Goal: Task Accomplishment & Management: Complete application form

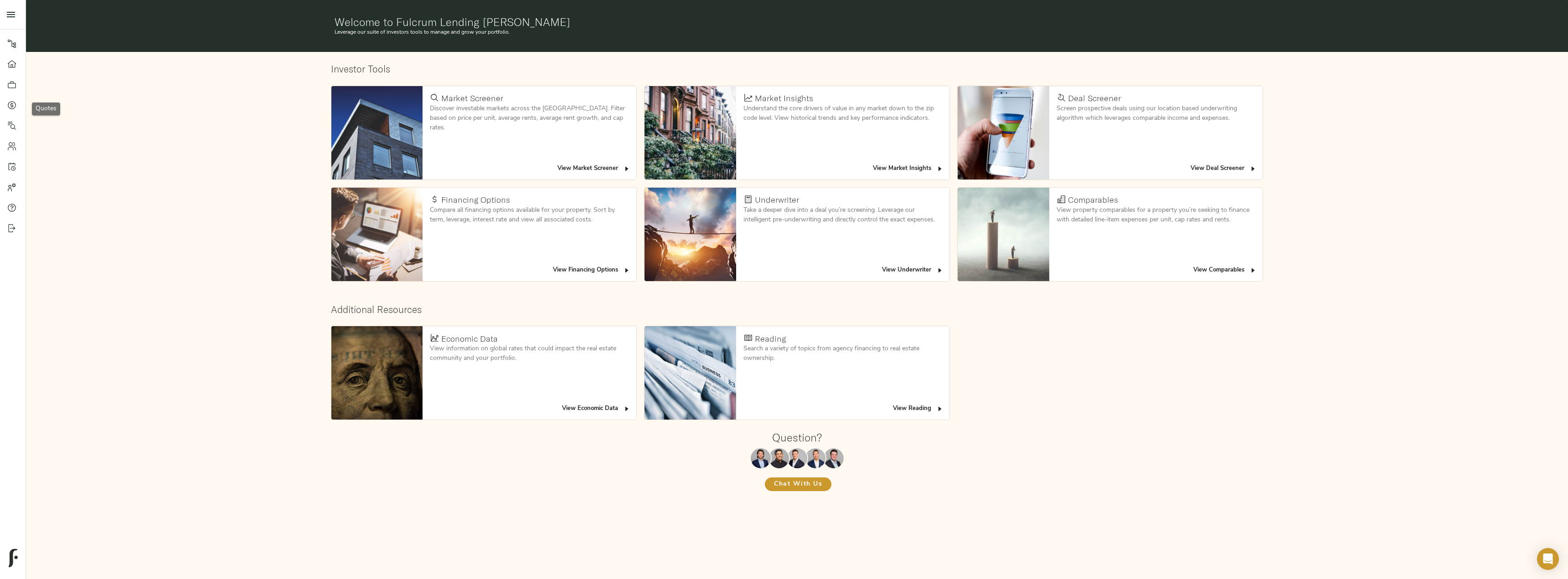
click at [15, 109] on icon at bounding box center [12, 105] width 9 height 9
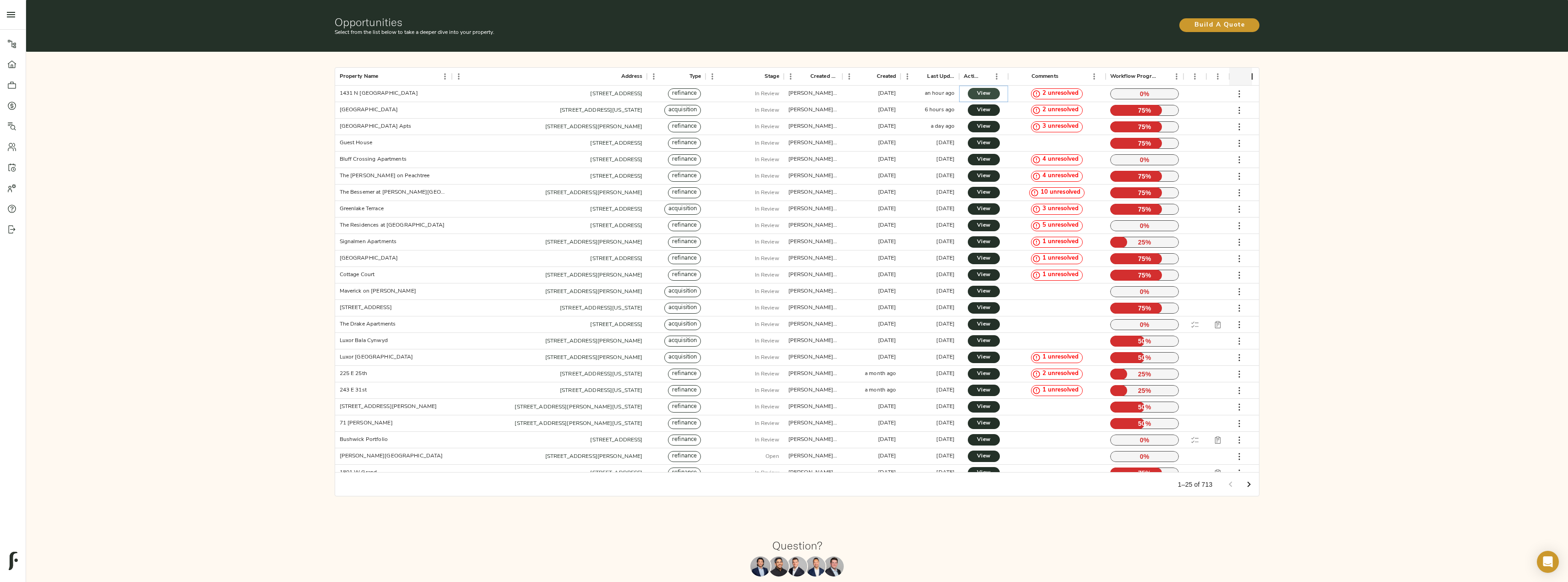
click at [786, 91] on span "View" at bounding box center [984, 93] width 14 height 10
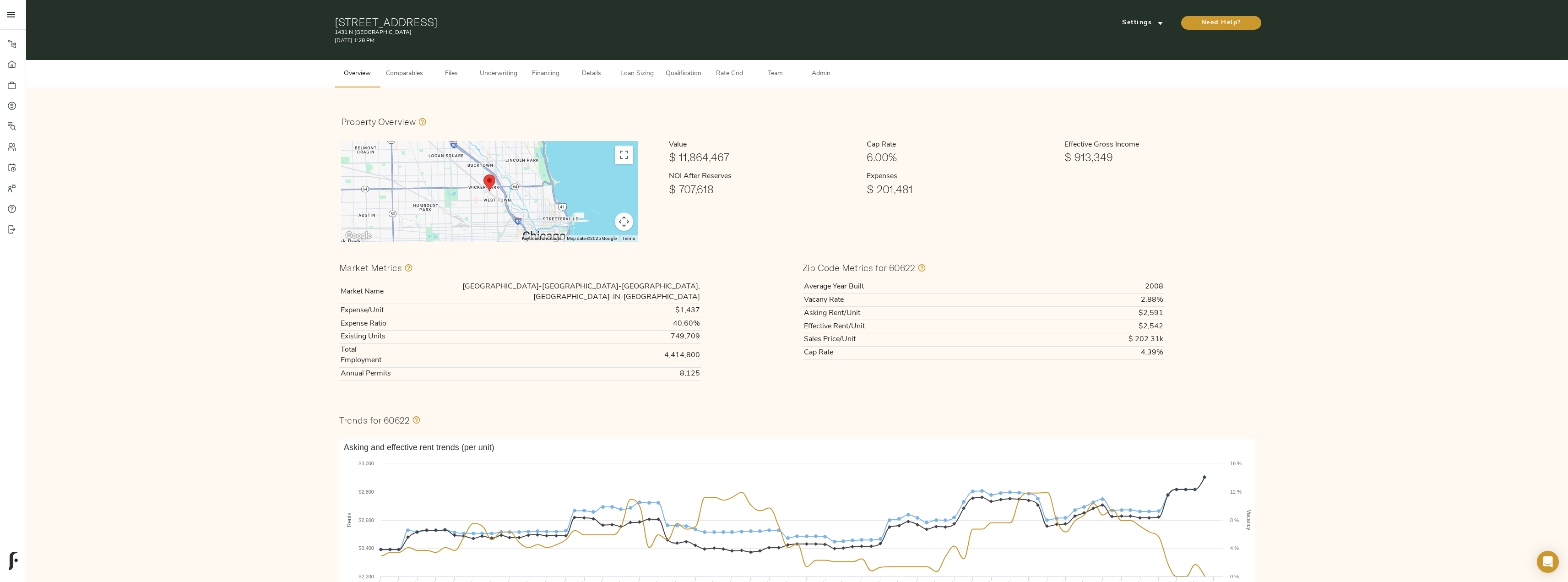
click at [832, 72] on span "Admin" at bounding box center [821, 74] width 35 height 12
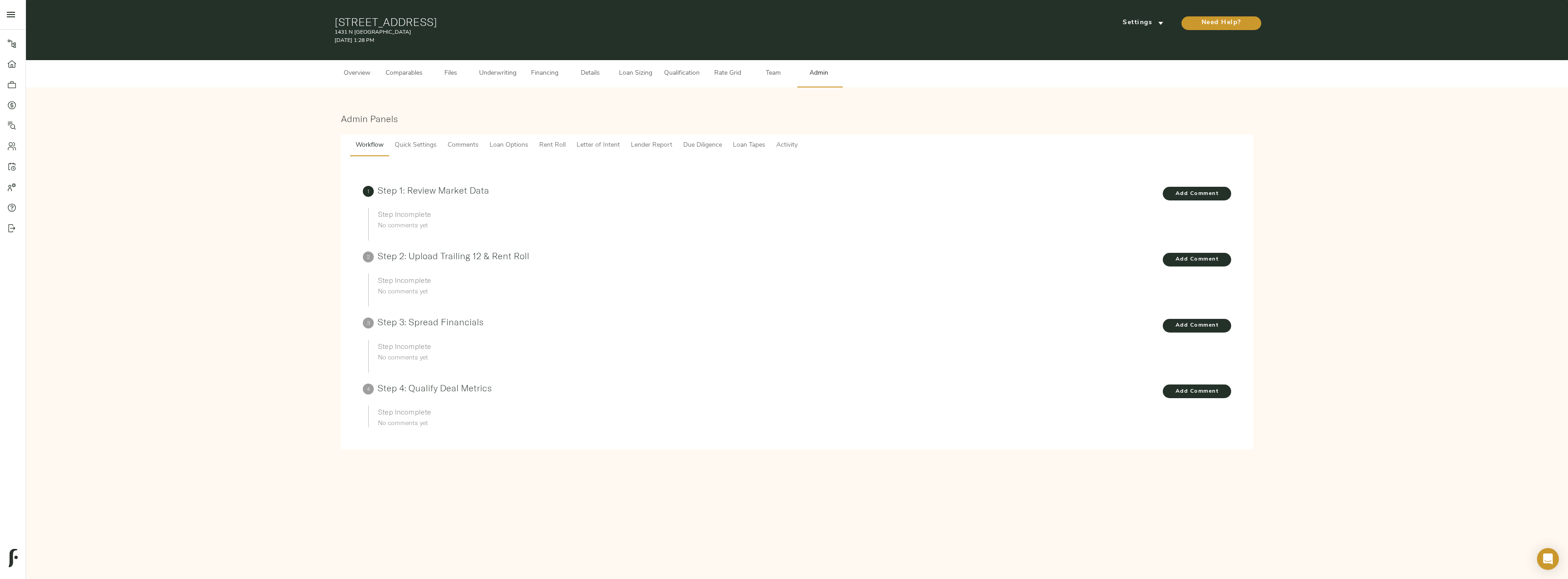
click at [652, 141] on span "Lender Report" at bounding box center [651, 146] width 41 height 12
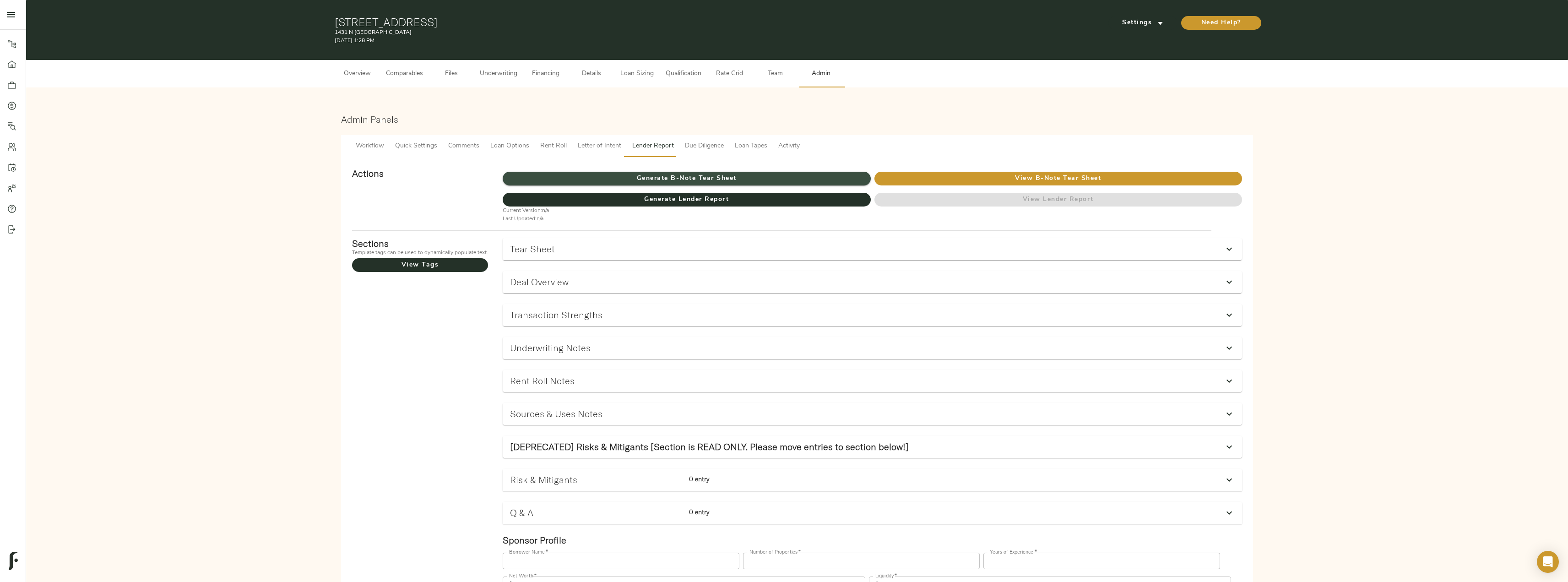
click at [695, 176] on span "Generate B-Note Tear Sheet" at bounding box center [686, 179] width 368 height 12
click at [403, 78] on span "Comparables" at bounding box center [404, 74] width 37 height 12
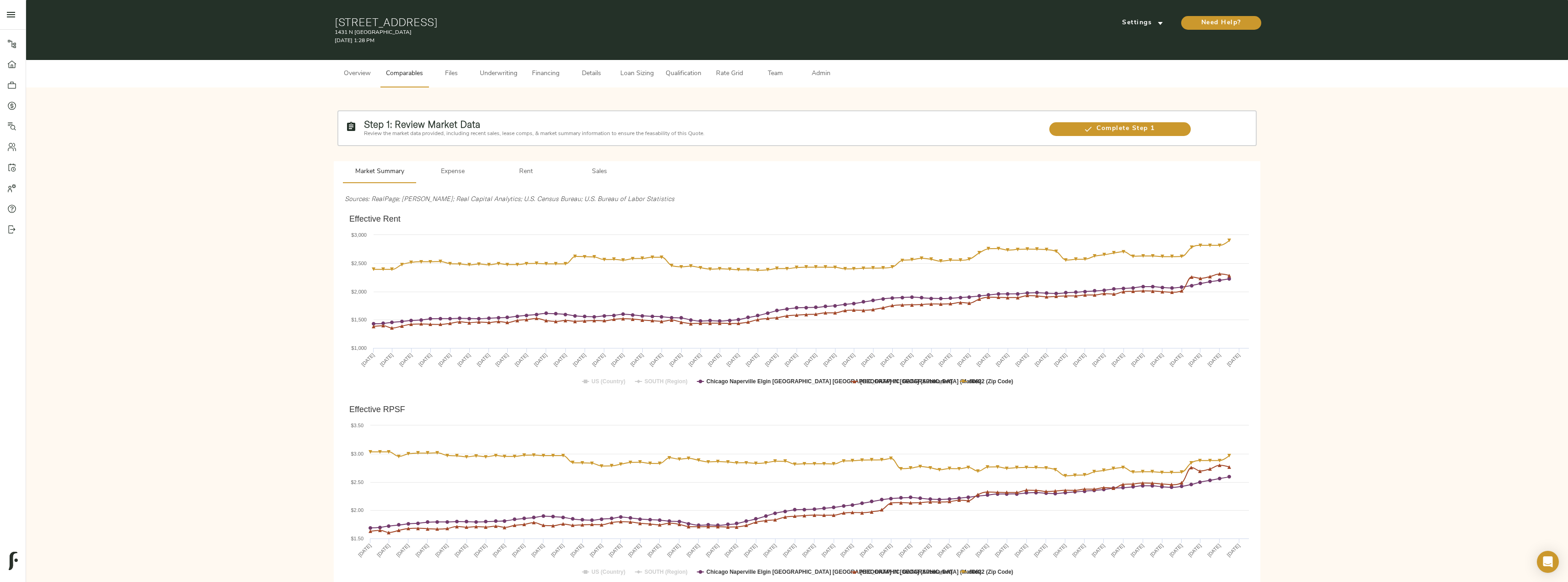
click at [524, 172] on span "Rent" at bounding box center [526, 172] width 62 height 12
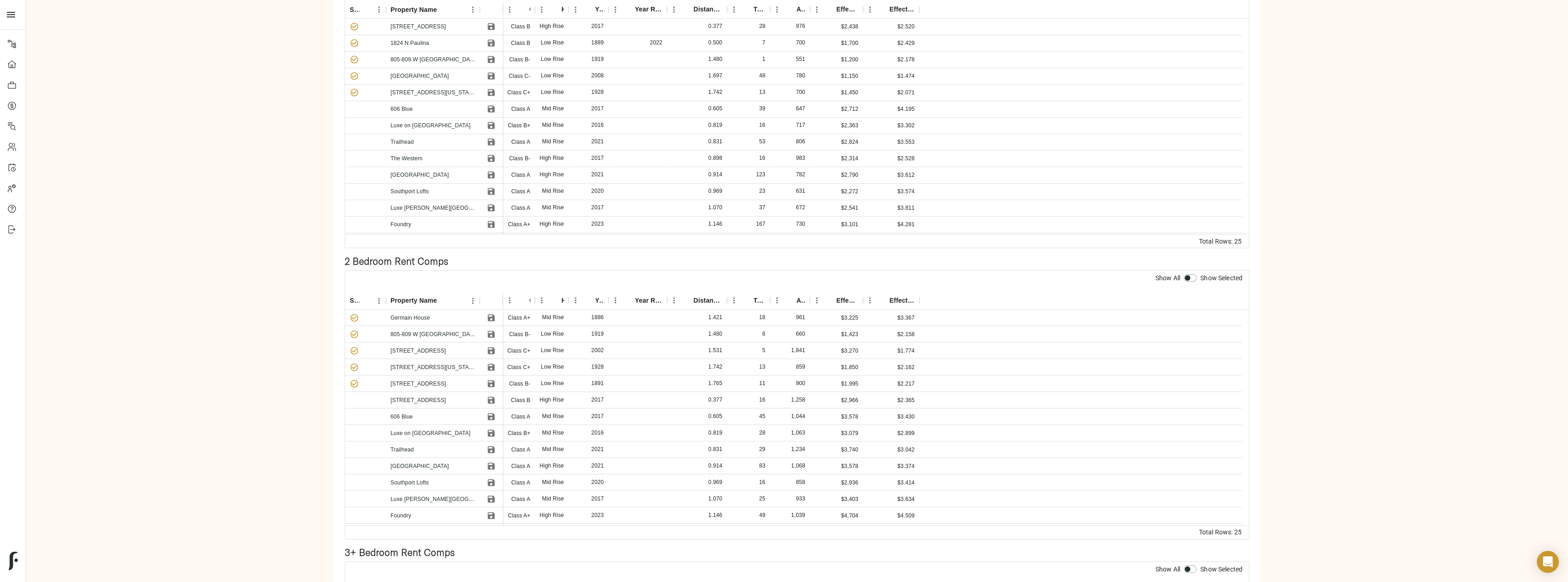
scroll to position [275, 0]
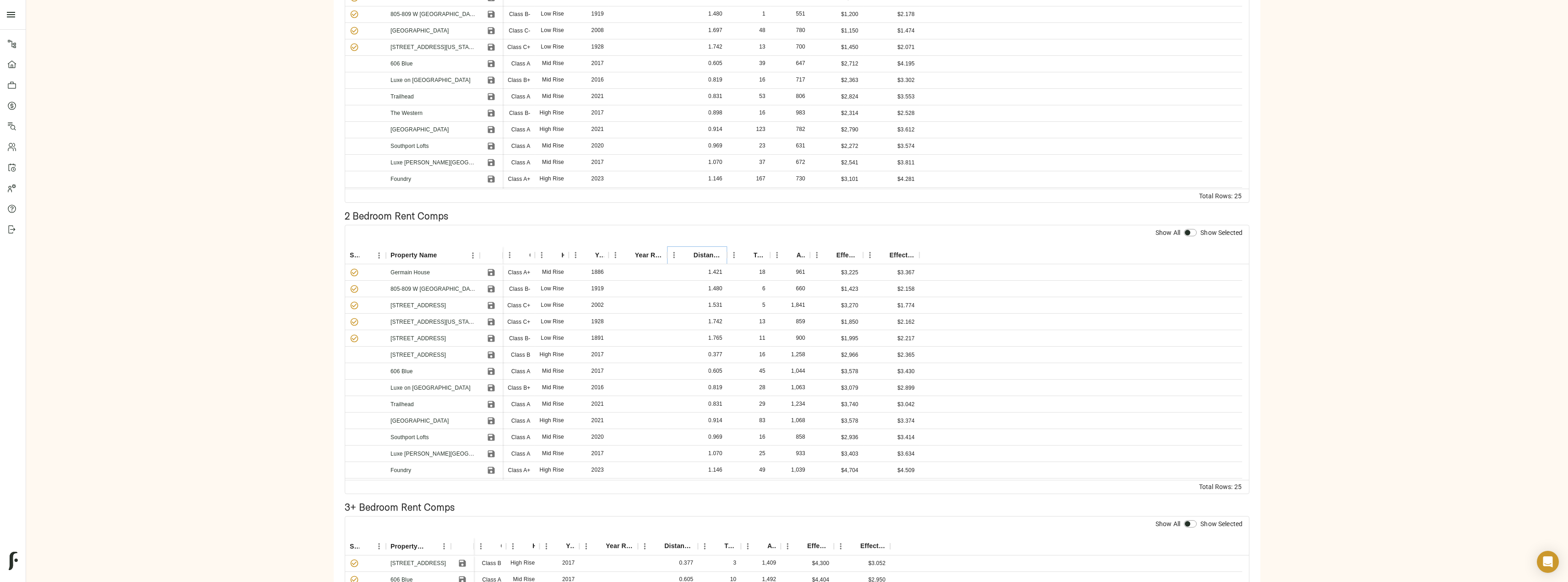
click at [688, 253] on icon "Sort" at bounding box center [686, 255] width 8 height 8
click at [437, 269] on link "[STREET_ADDRESS]" at bounding box center [417, 272] width 55 height 6
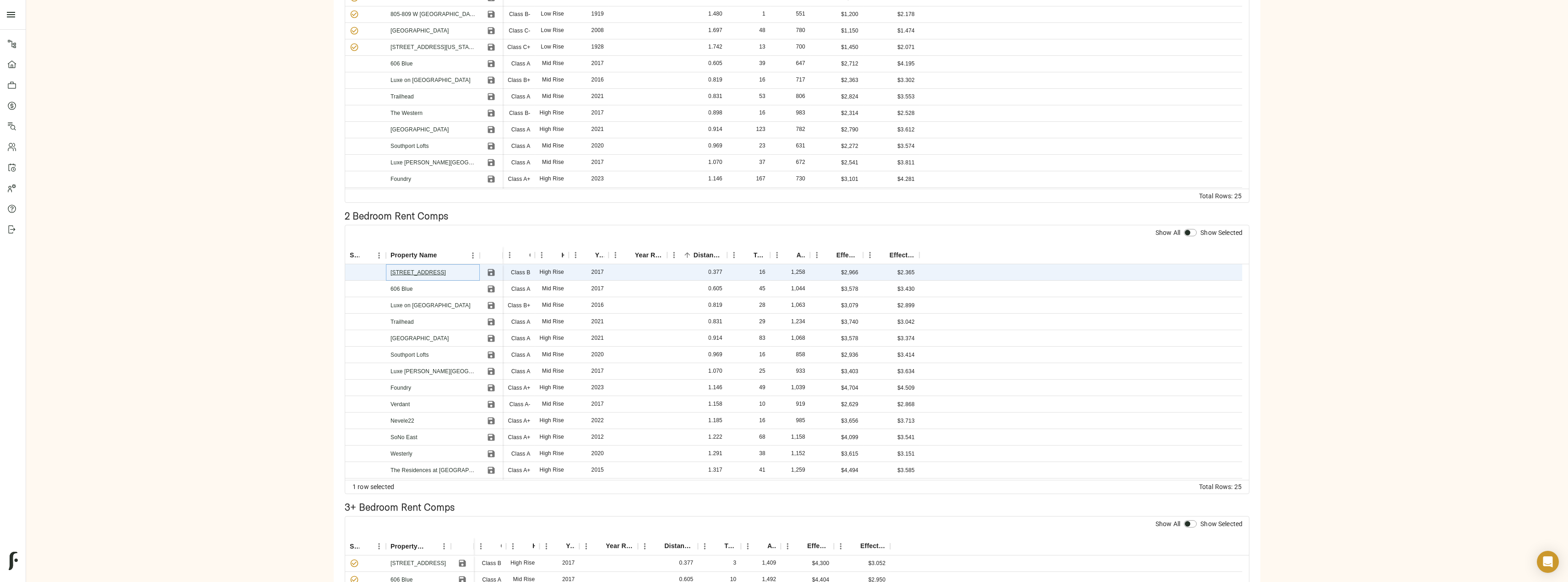
click at [434, 273] on link "[STREET_ADDRESS]" at bounding box center [417, 272] width 55 height 6
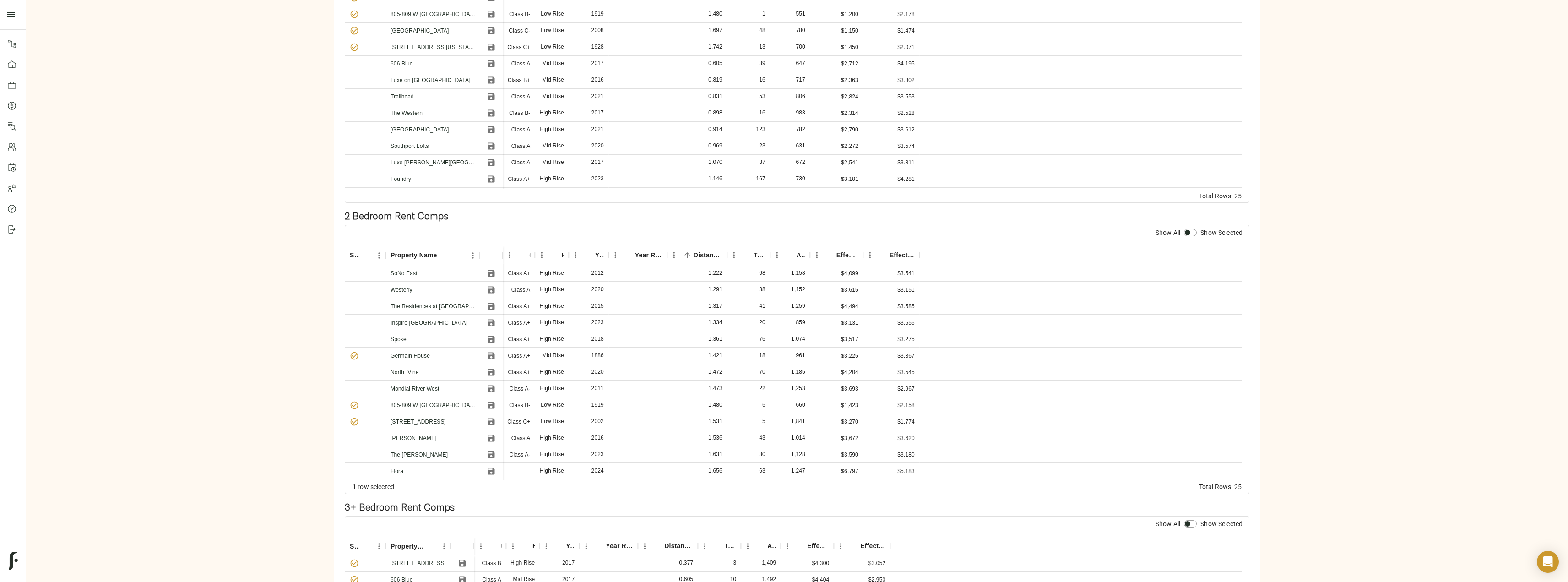
scroll to position [196, 0]
click at [491, 387] on icon "Save" at bounding box center [491, 390] width 9 height 9
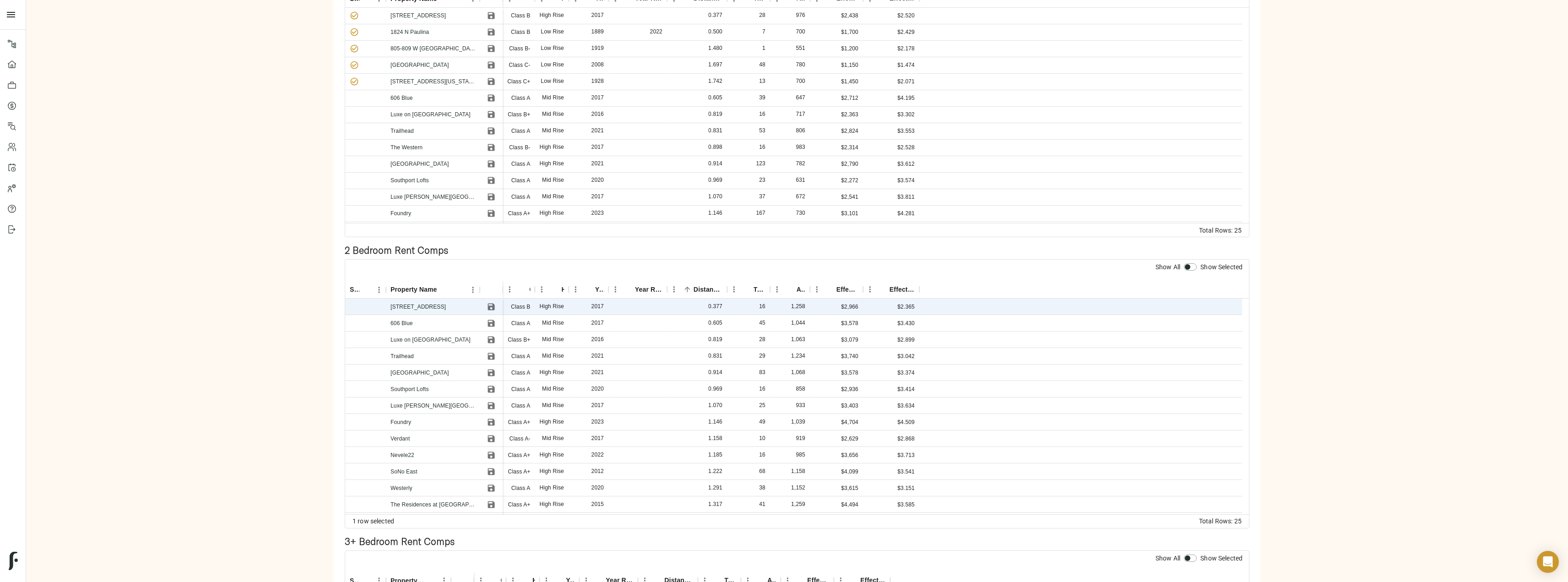
scroll to position [229, 0]
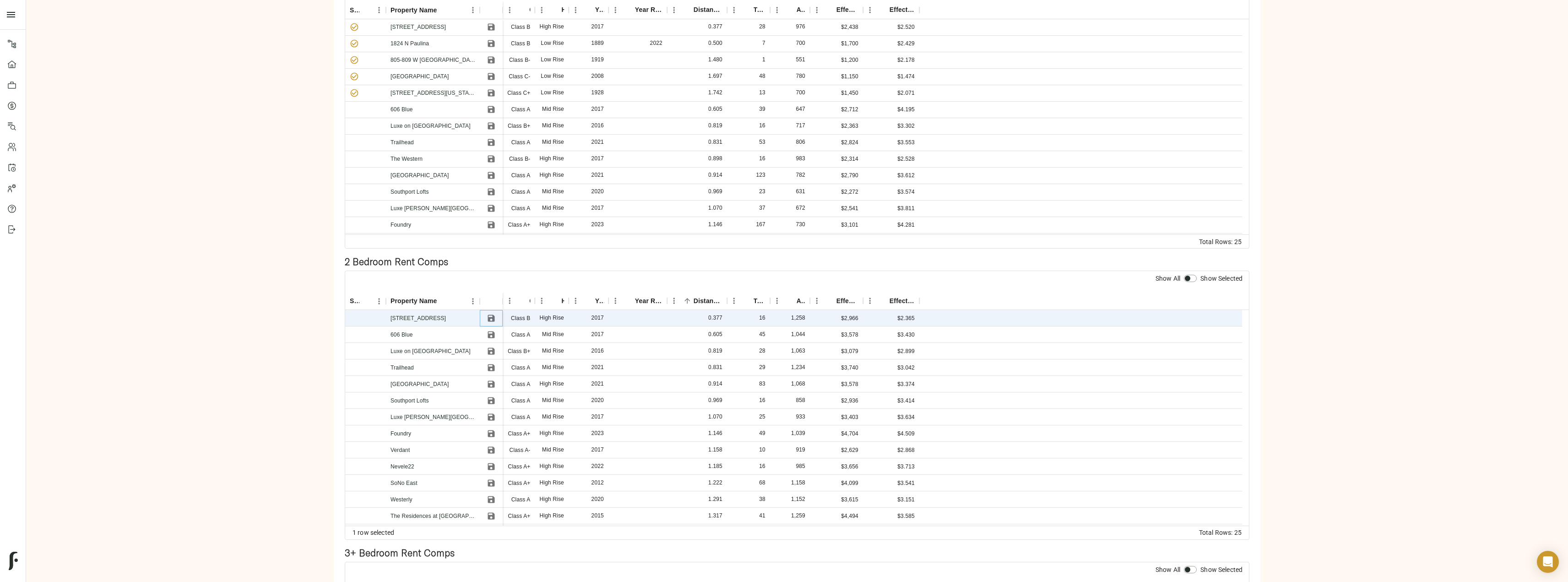
click at [489, 319] on icon "Save" at bounding box center [491, 318] width 7 height 7
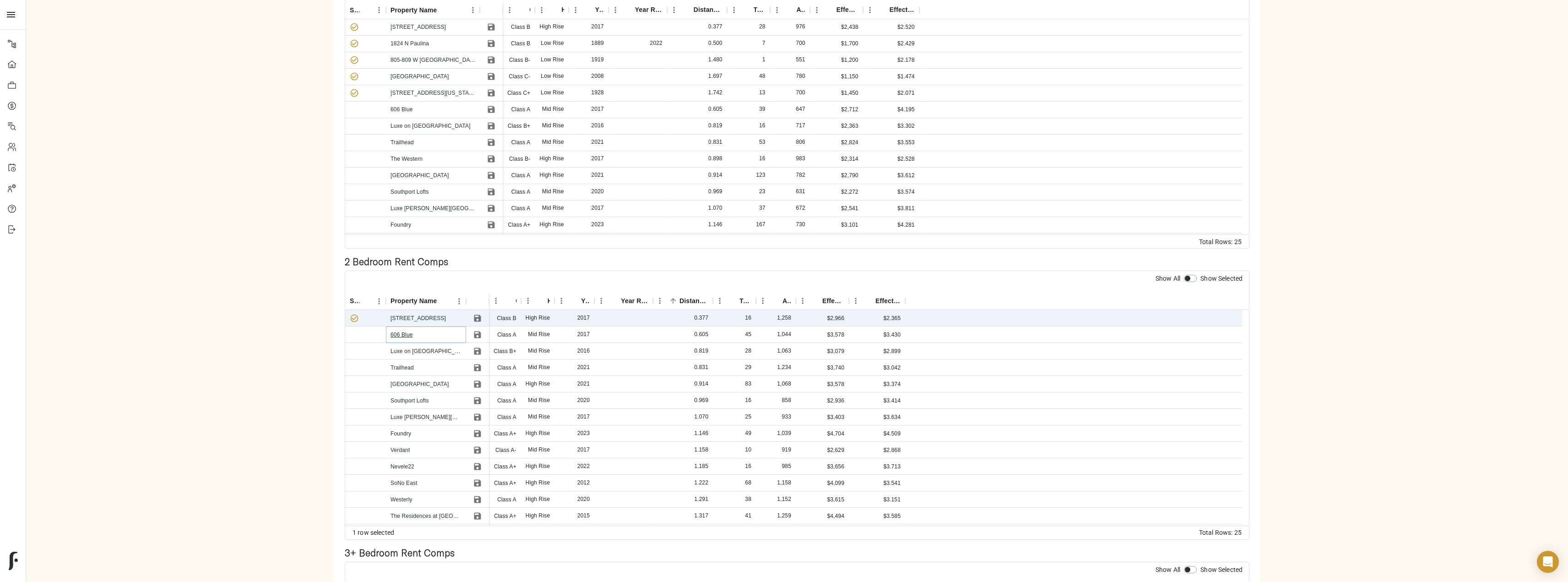
click at [410, 333] on link "606 Blue" at bounding box center [401, 334] width 23 height 6
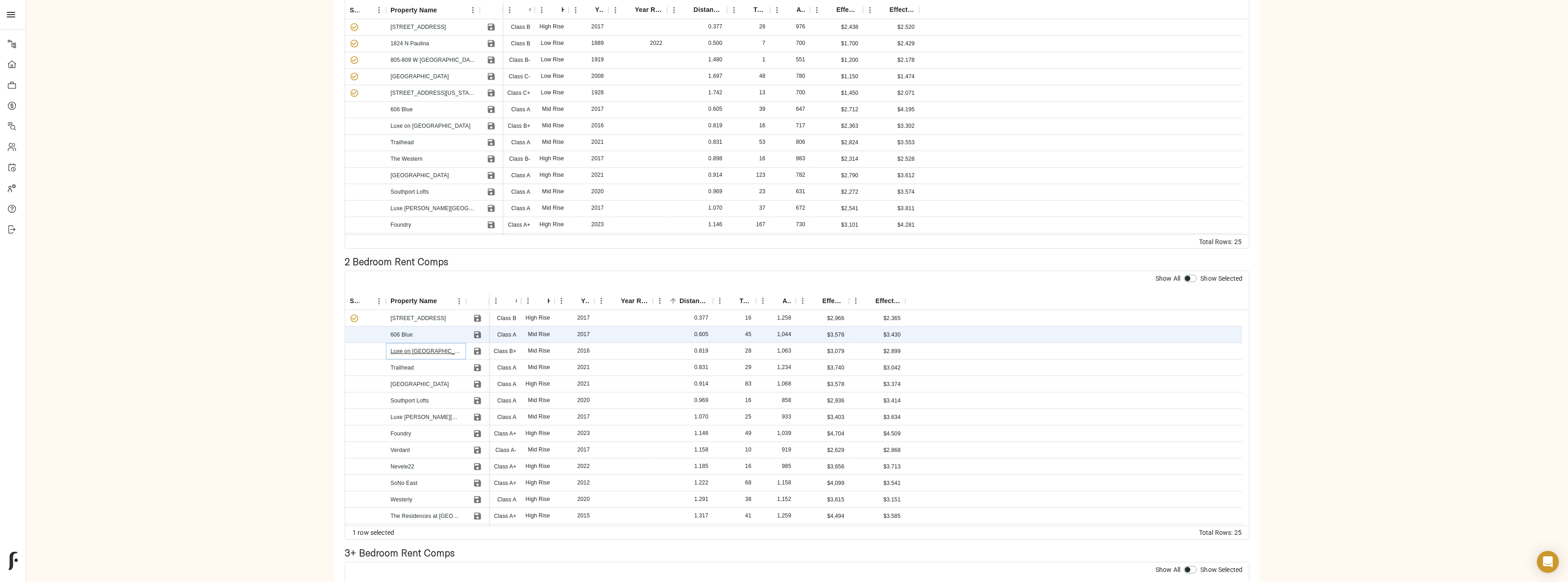
click at [407, 352] on link "Luxe on [GEOGRAPHIC_DATA]" at bounding box center [430, 351] width 80 height 6
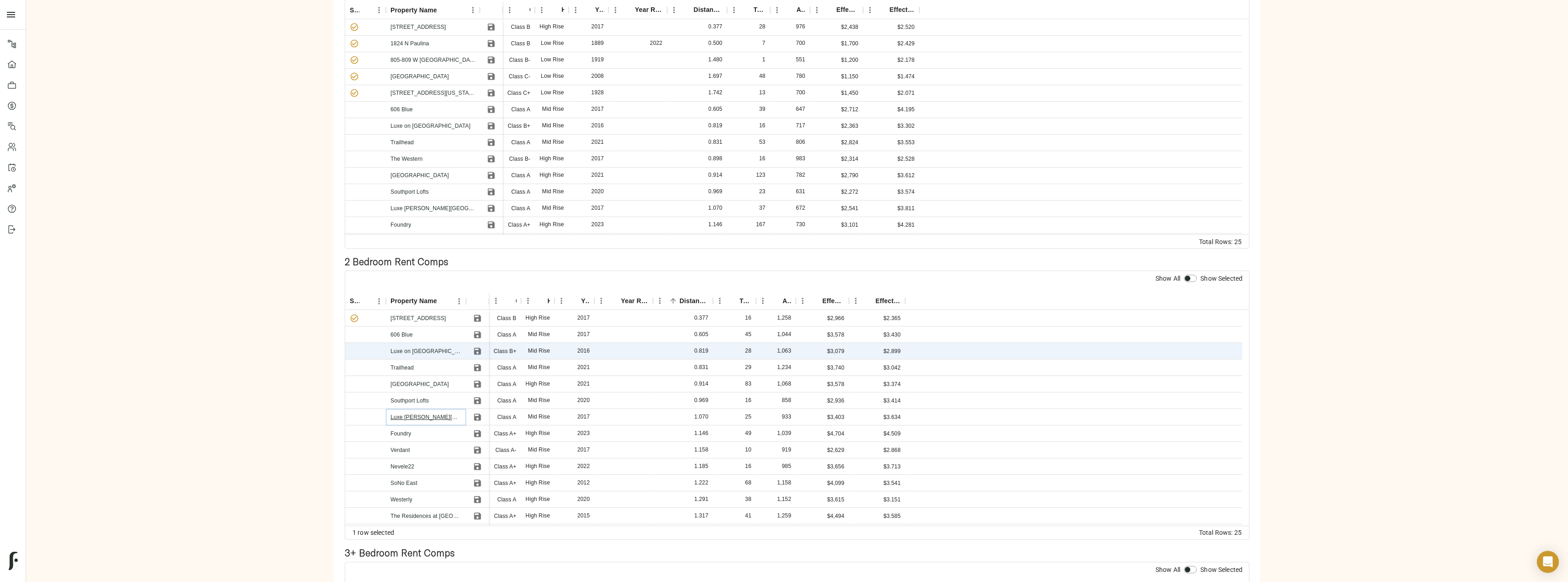
click at [424, 415] on link "Luxe [PERSON_NAME][GEOGRAPHIC_DATA]" at bounding box center [449, 417] width 118 height 6
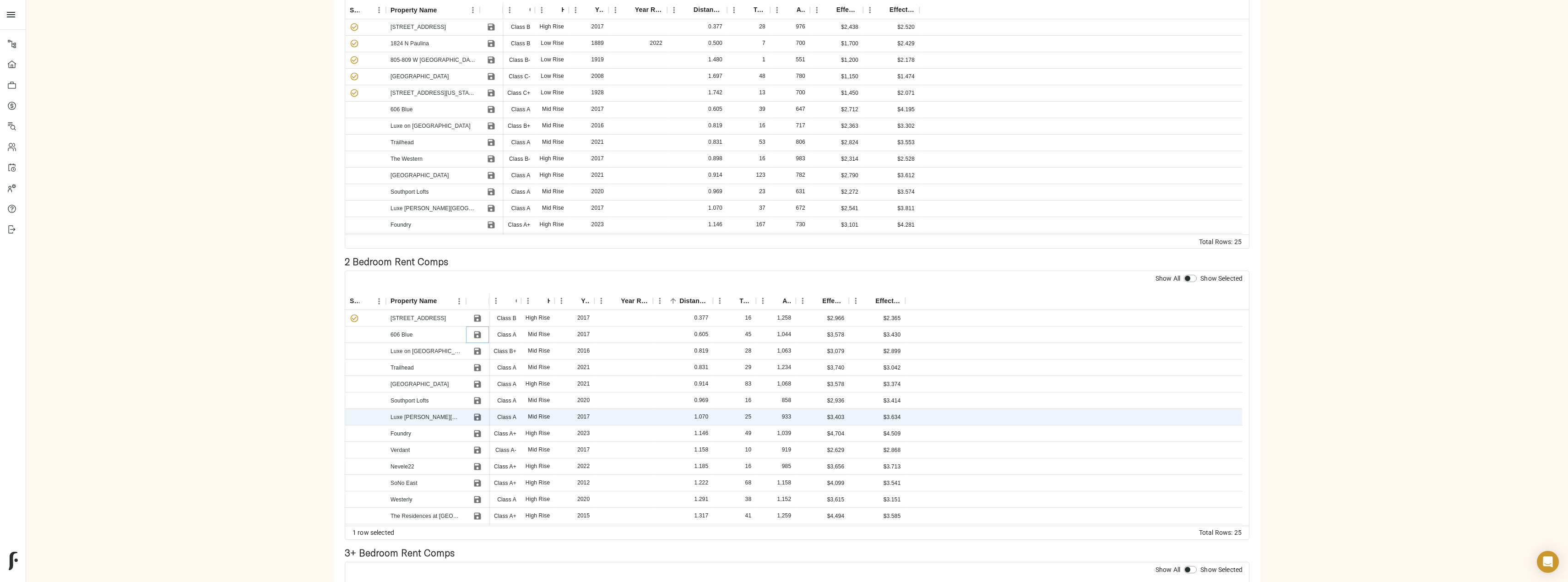
click at [481, 335] on icon "Save" at bounding box center [478, 334] width 7 height 7
click at [478, 352] on icon "Save" at bounding box center [478, 352] width 9 height 9
click at [475, 415] on icon "Save" at bounding box center [478, 418] width 9 height 9
click at [399, 451] on link "Verdant" at bounding box center [399, 450] width 19 height 6
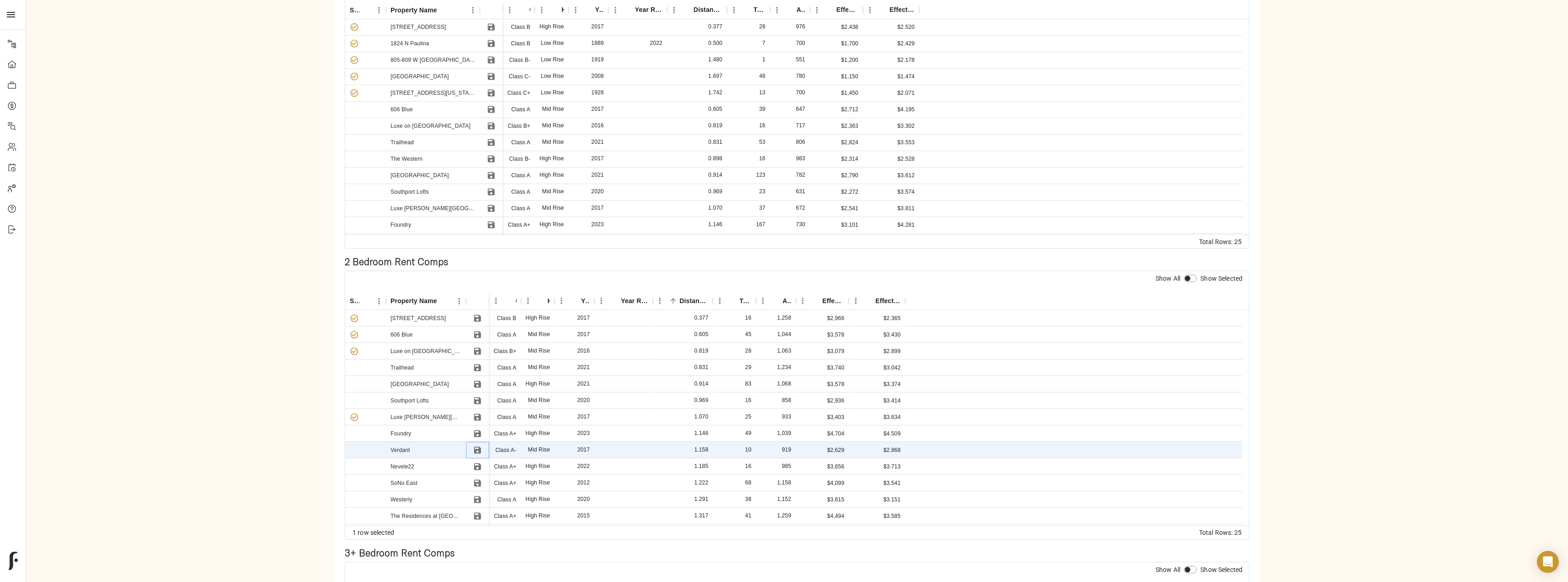
click at [478, 452] on icon "Save" at bounding box center [478, 450] width 9 height 9
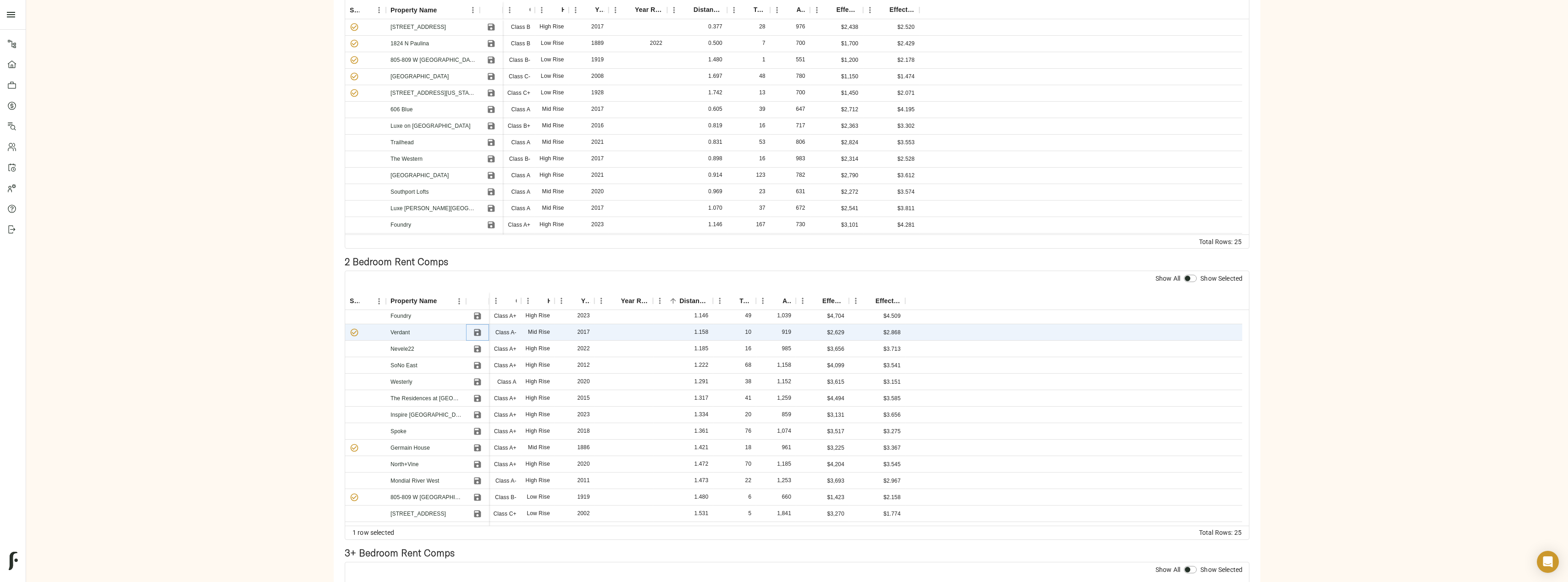
scroll to position [137, 0]
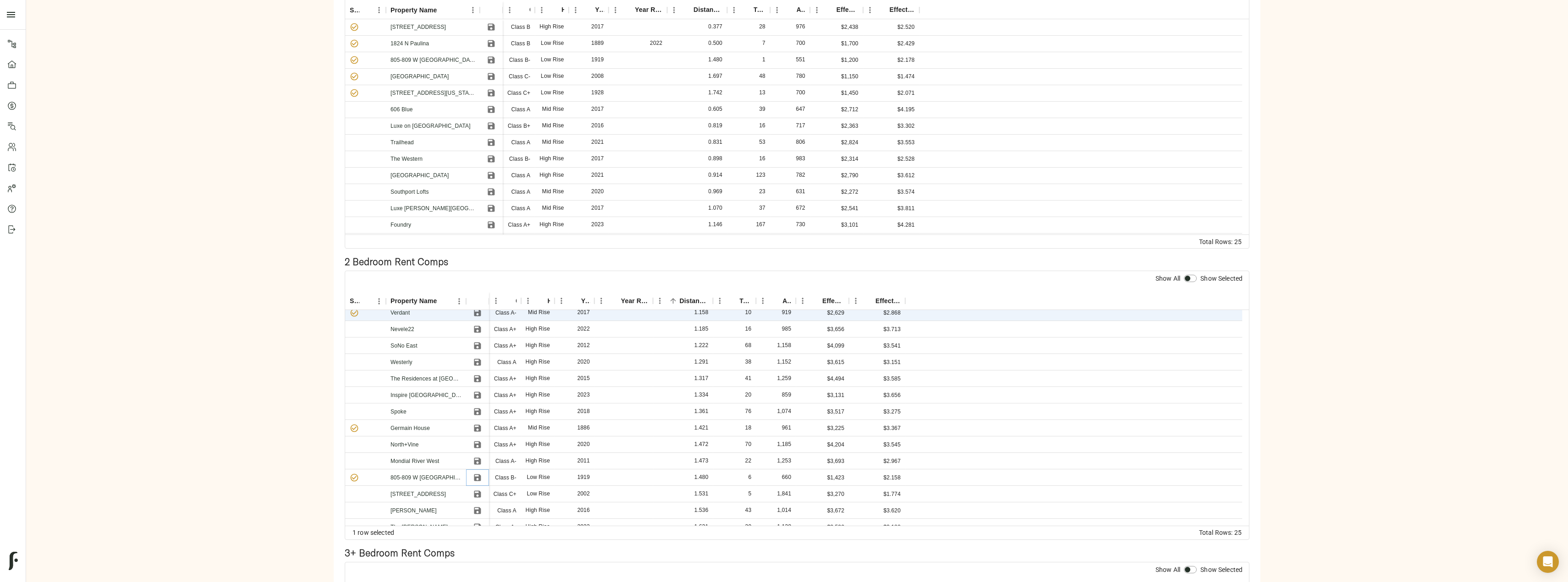
click at [479, 479] on icon "Save" at bounding box center [478, 478] width 7 height 7
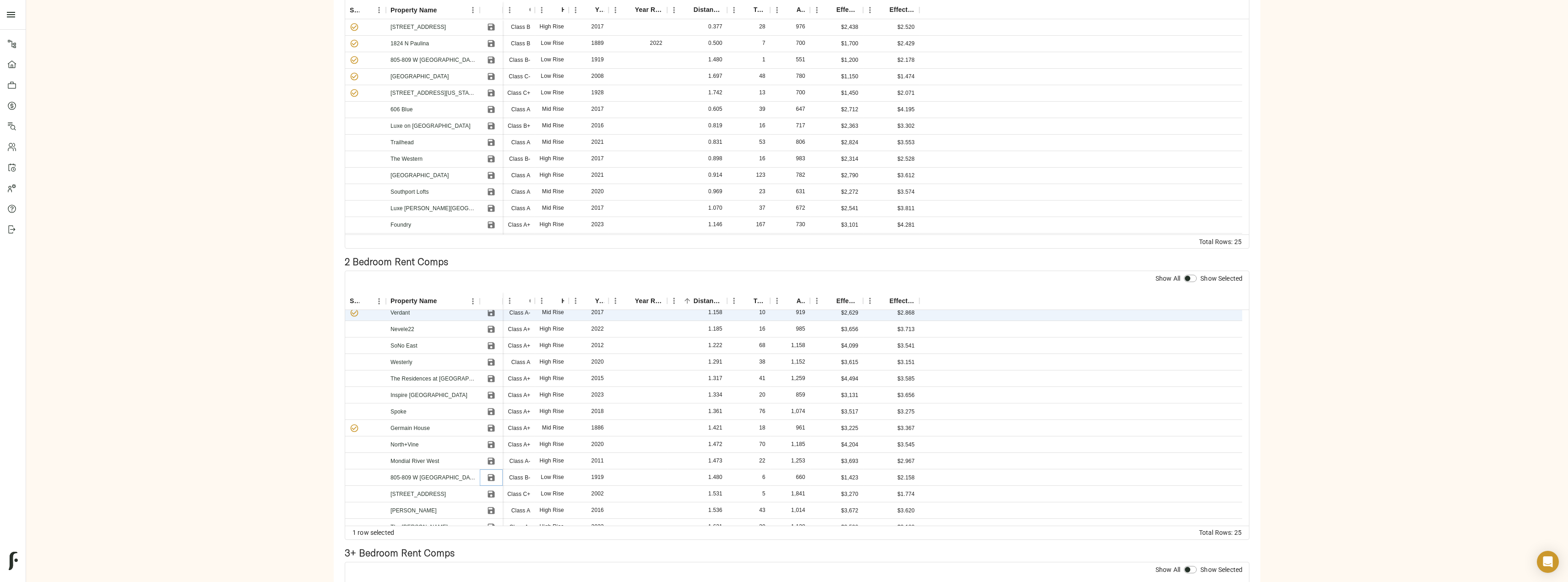
scroll to position [196, 0]
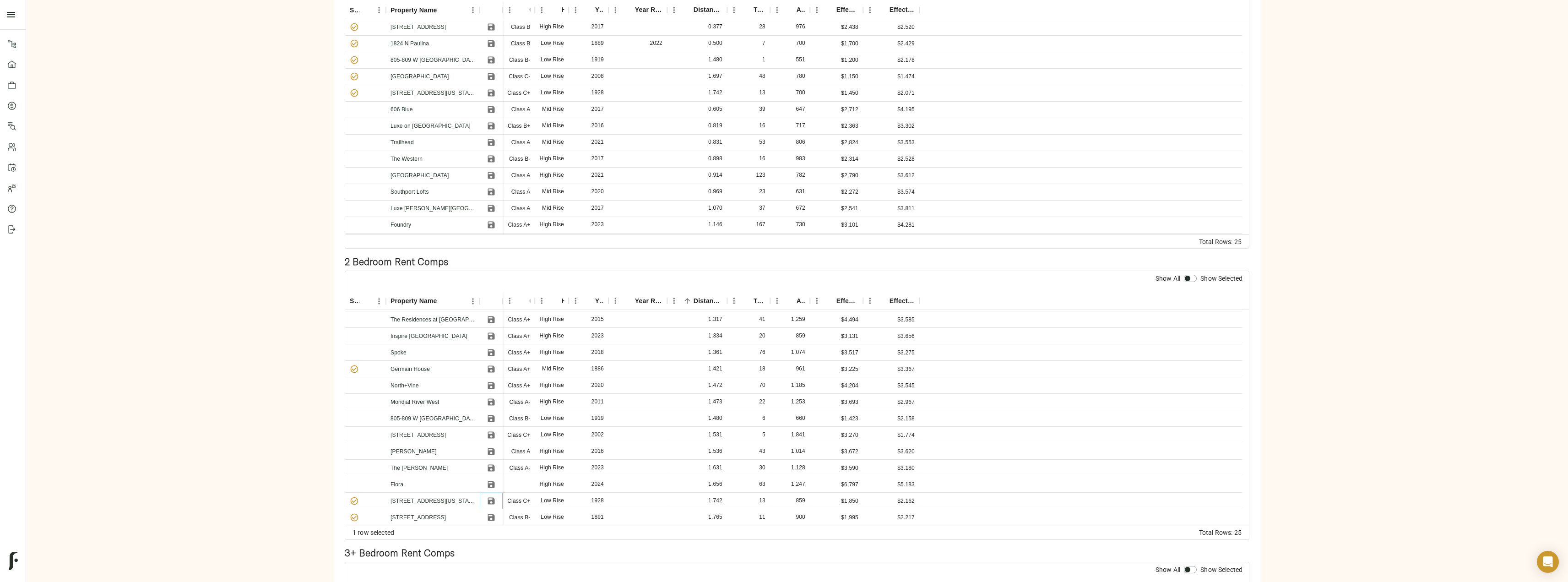
click at [490, 502] on icon "Save" at bounding box center [491, 501] width 9 height 9
click at [492, 514] on icon "Save" at bounding box center [491, 518] width 7 height 7
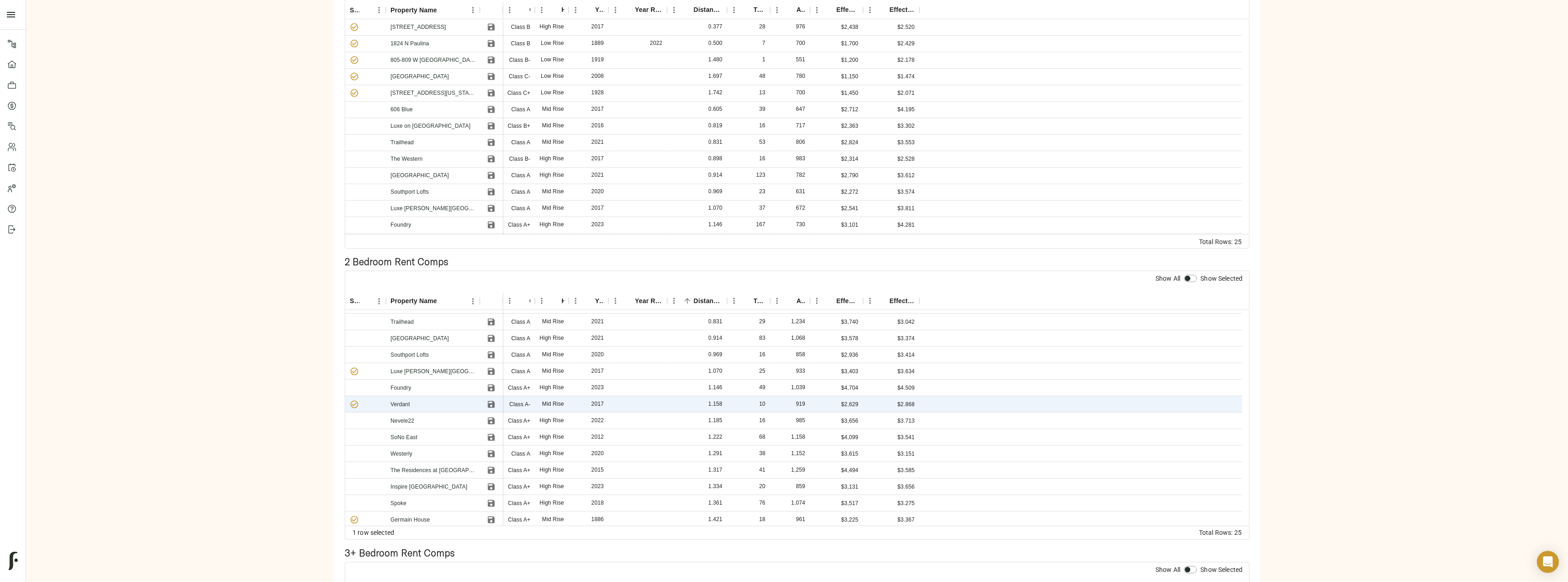
scroll to position [0, 0]
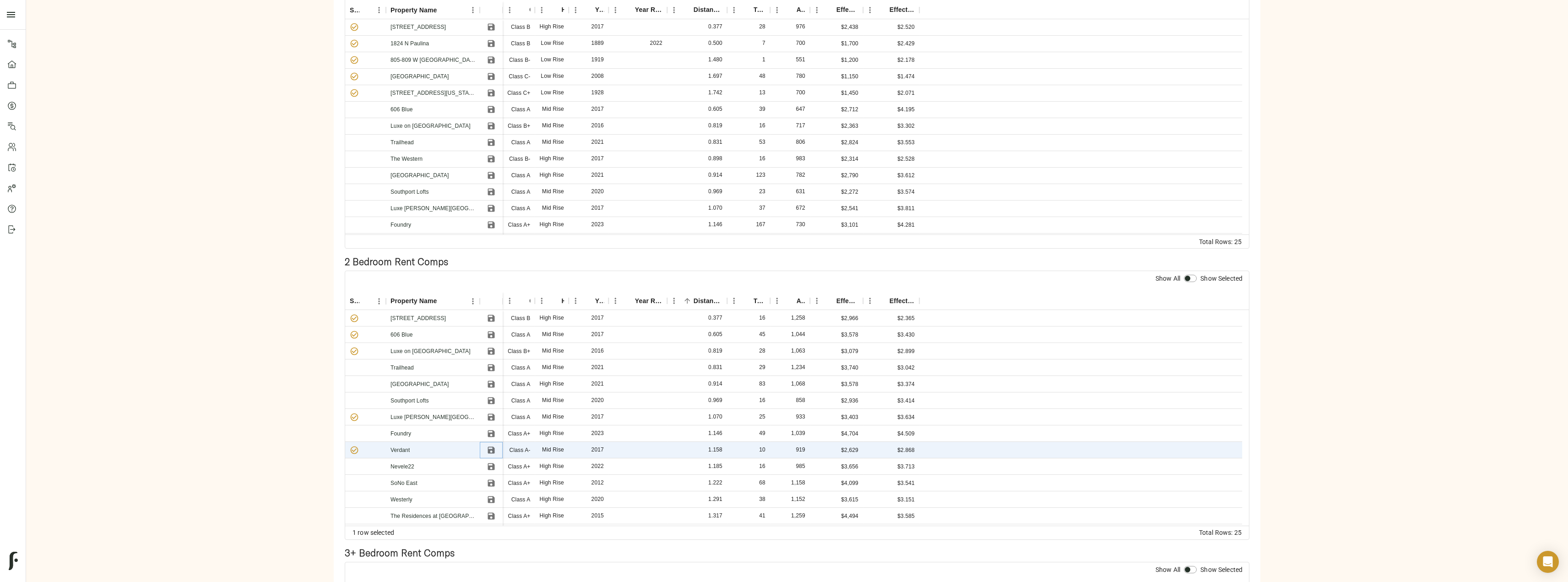
click at [492, 450] on icon "Save" at bounding box center [491, 450] width 7 height 7
click at [1194, 286] on div "Show All Show Selected" at bounding box center [797, 281] width 904 height 21
click at [1190, 280] on input "checkbox" at bounding box center [1188, 278] width 22 height 7
checkbox input "true"
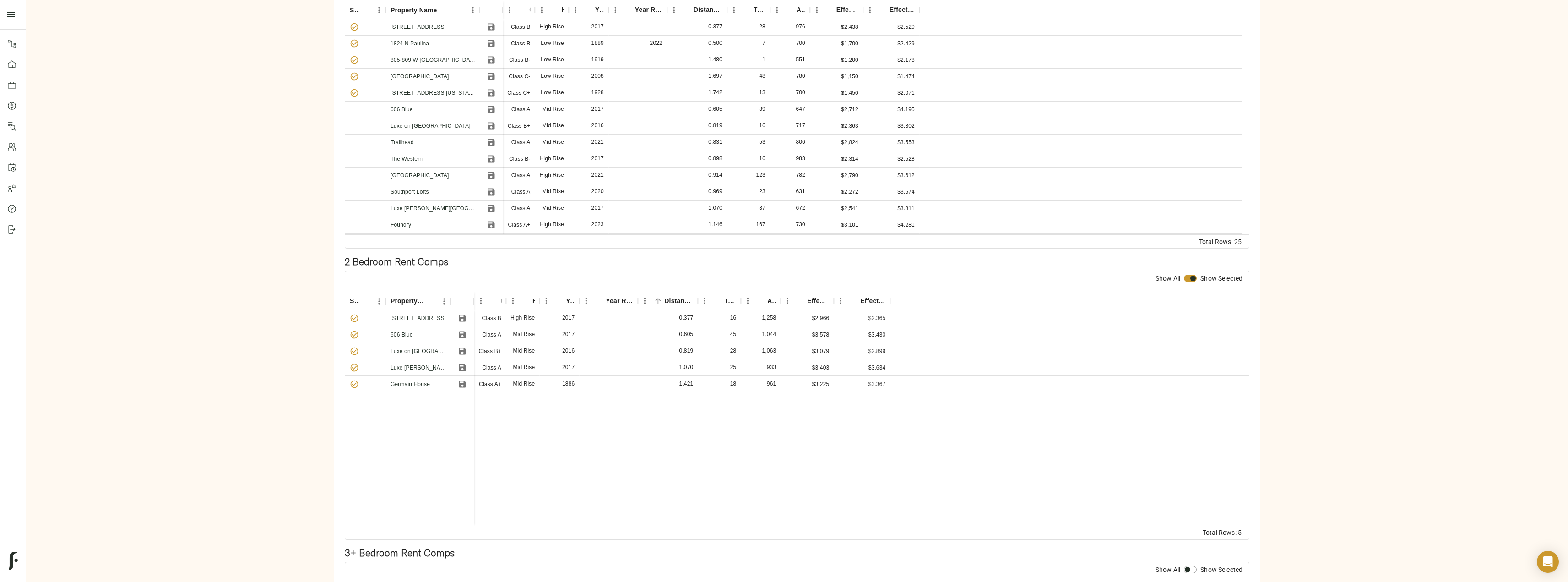
scroll to position [502, 0]
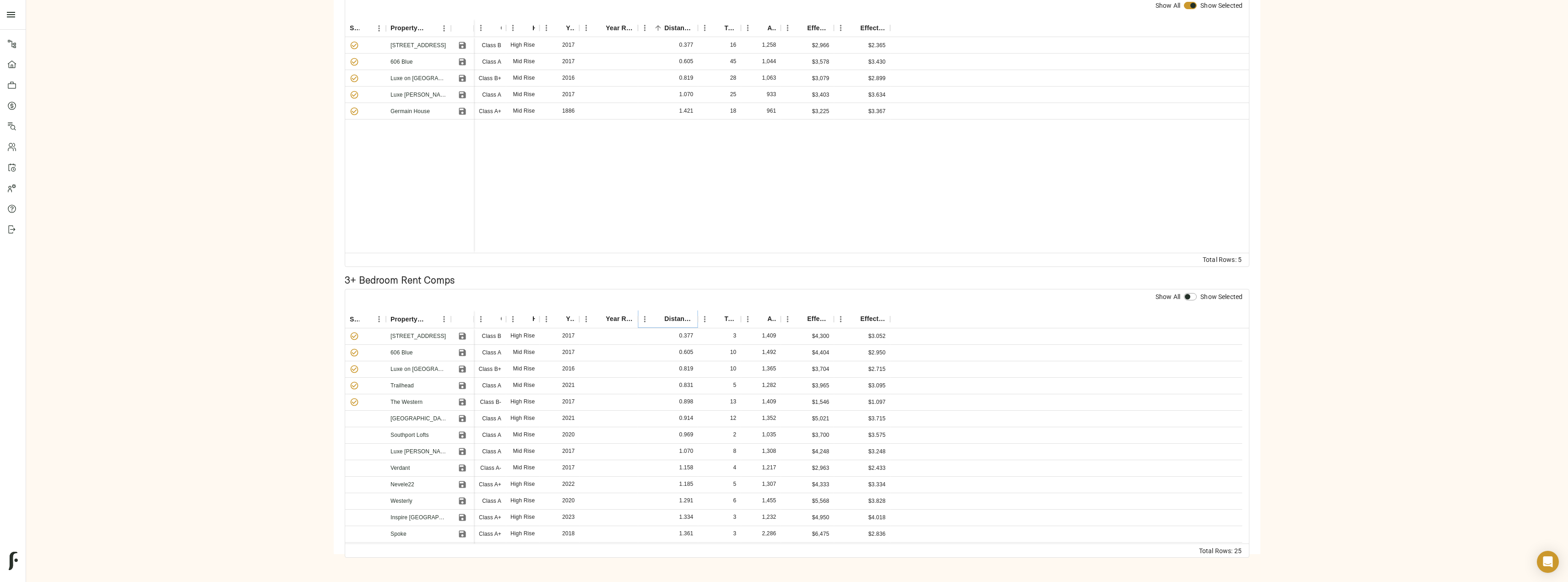
click at [658, 320] on icon "Sort" at bounding box center [658, 319] width 8 height 8
click at [405, 406] on p "The Western" at bounding box center [406, 401] width 32 height 8
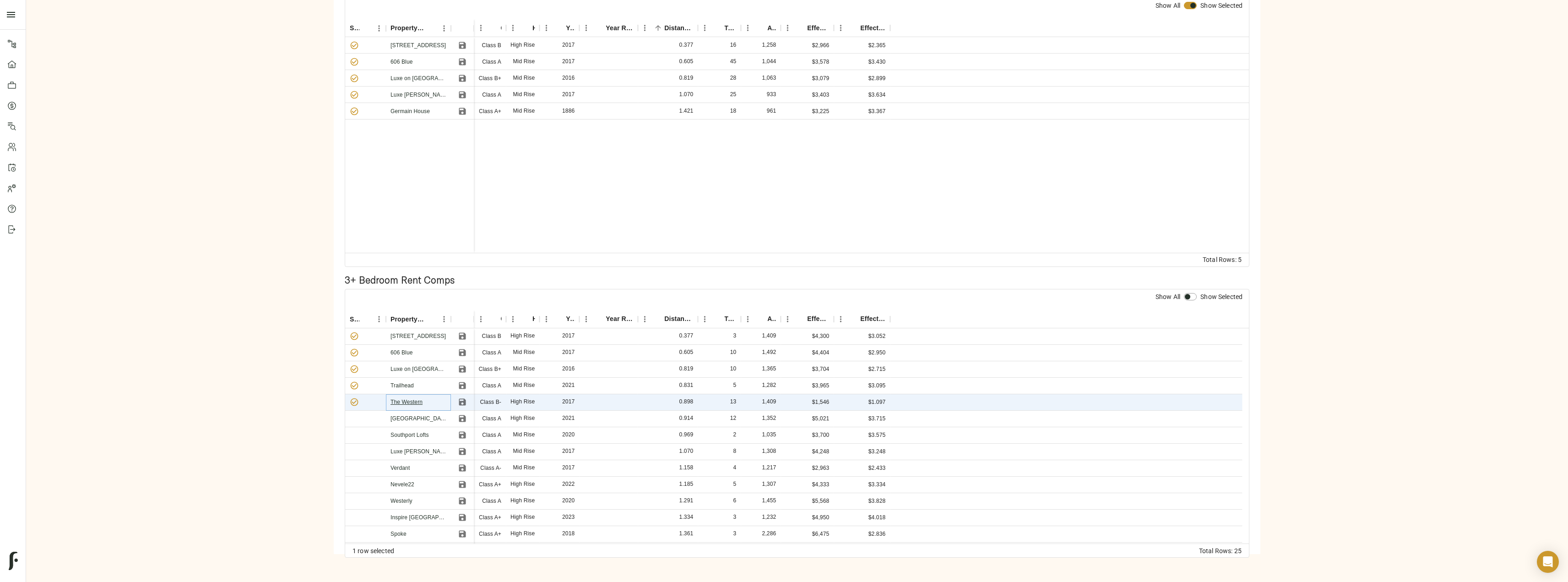
click at [410, 400] on link "The Western" at bounding box center [406, 401] width 32 height 6
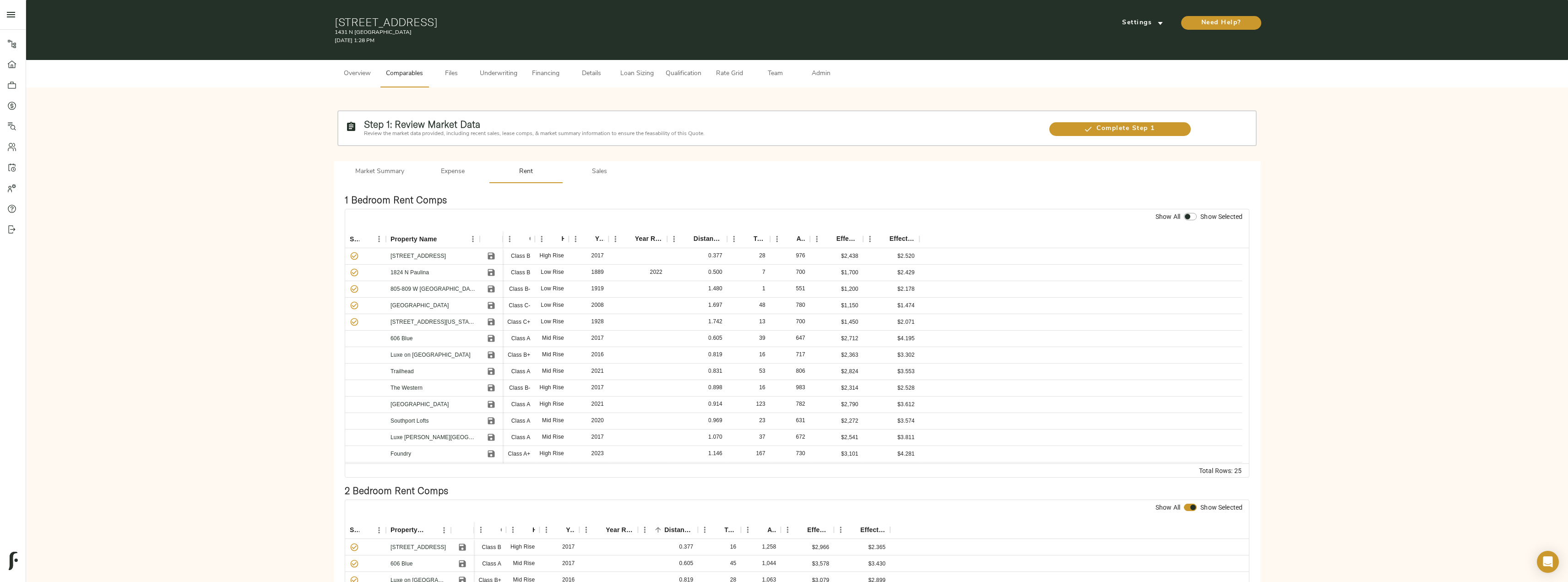
click at [825, 79] on span "Admin" at bounding box center [821, 74] width 35 height 12
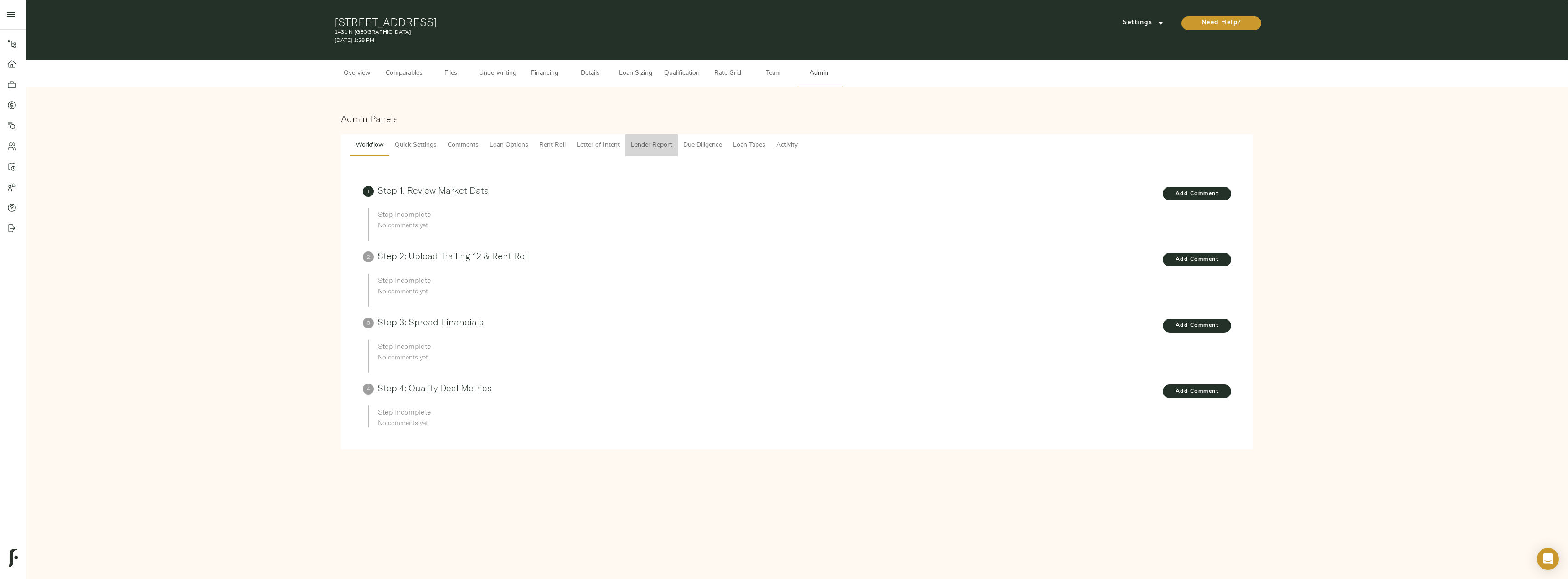
click at [639, 144] on span "Lender Report" at bounding box center [651, 146] width 41 height 12
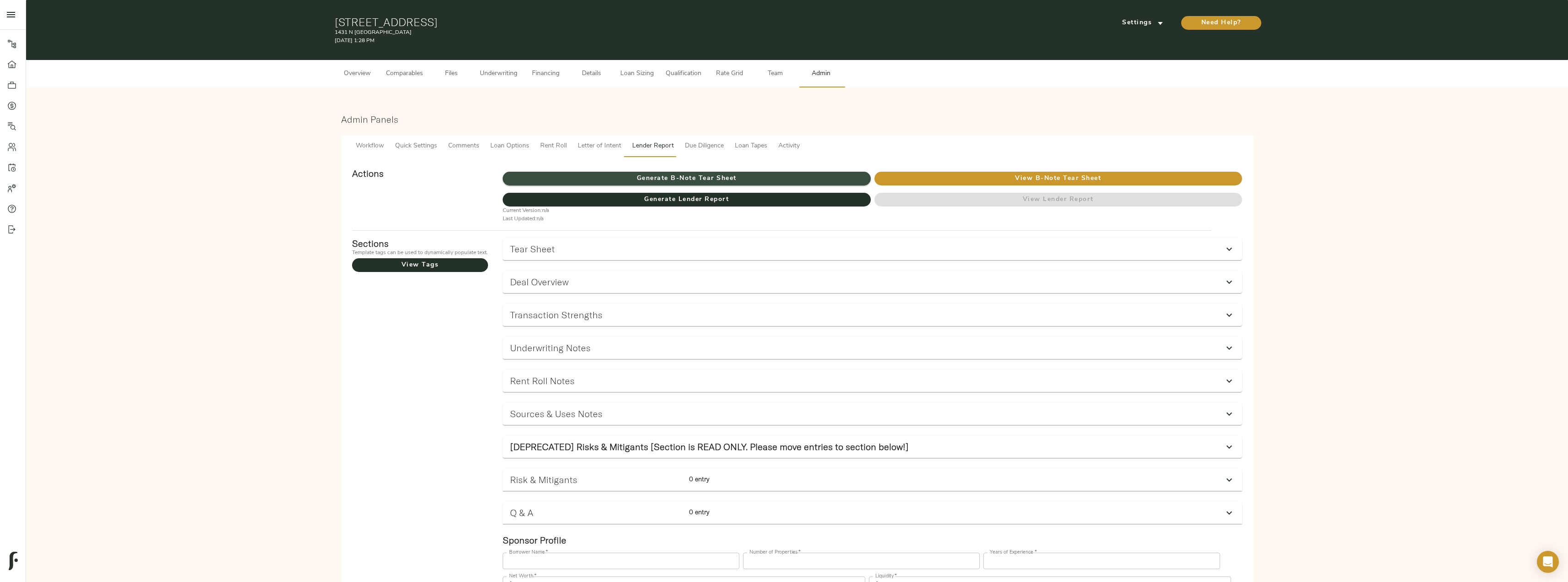
click at [632, 175] on span "Generate B-Note Tear Sheet" at bounding box center [686, 179] width 368 height 12
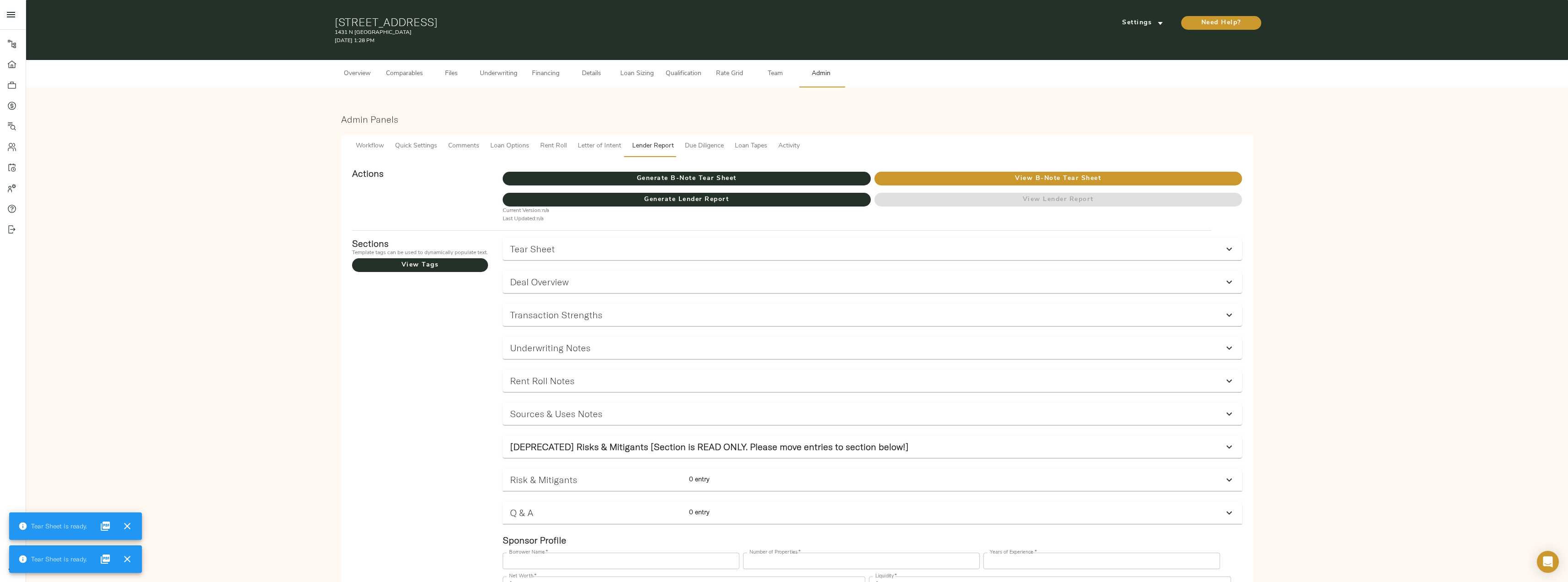
click at [406, 74] on span "Comparables" at bounding box center [404, 74] width 37 height 12
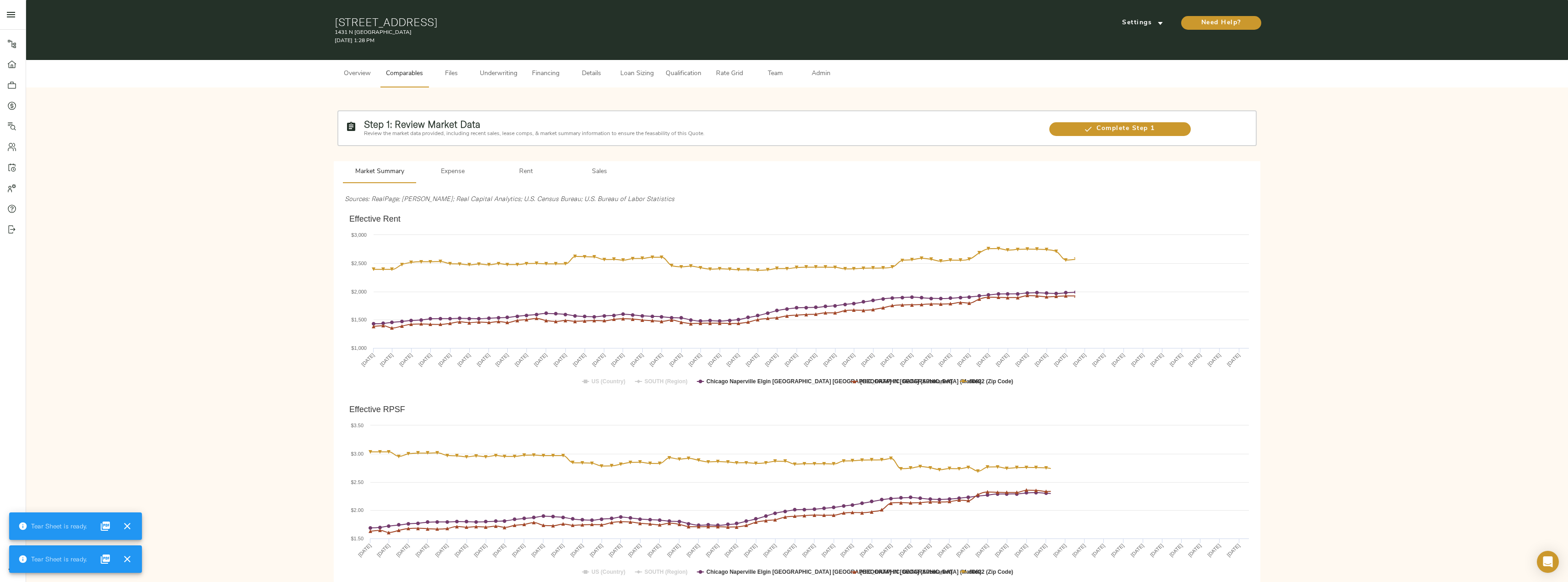
click at [605, 140] on div "Step 1: Review Market Data Review the market data provided, including recent sa…" at bounding box center [702, 128] width 683 height 27
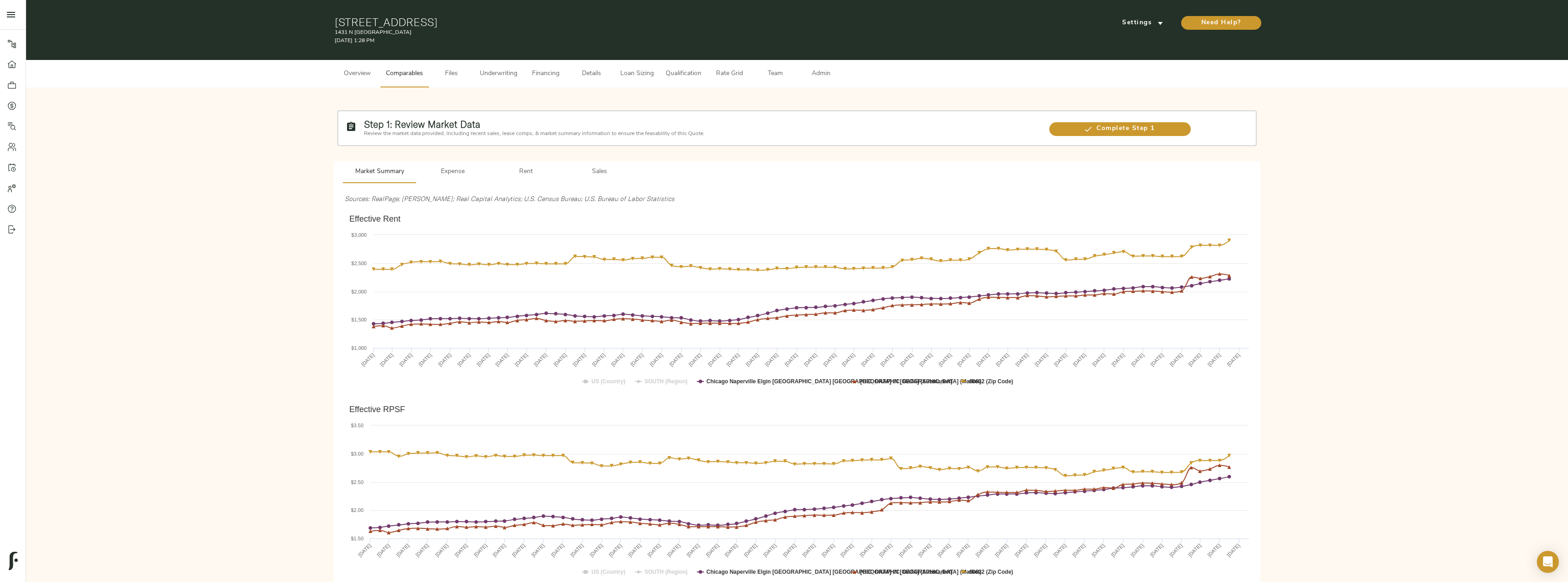
click at [601, 173] on span "Sales" at bounding box center [599, 172] width 62 height 12
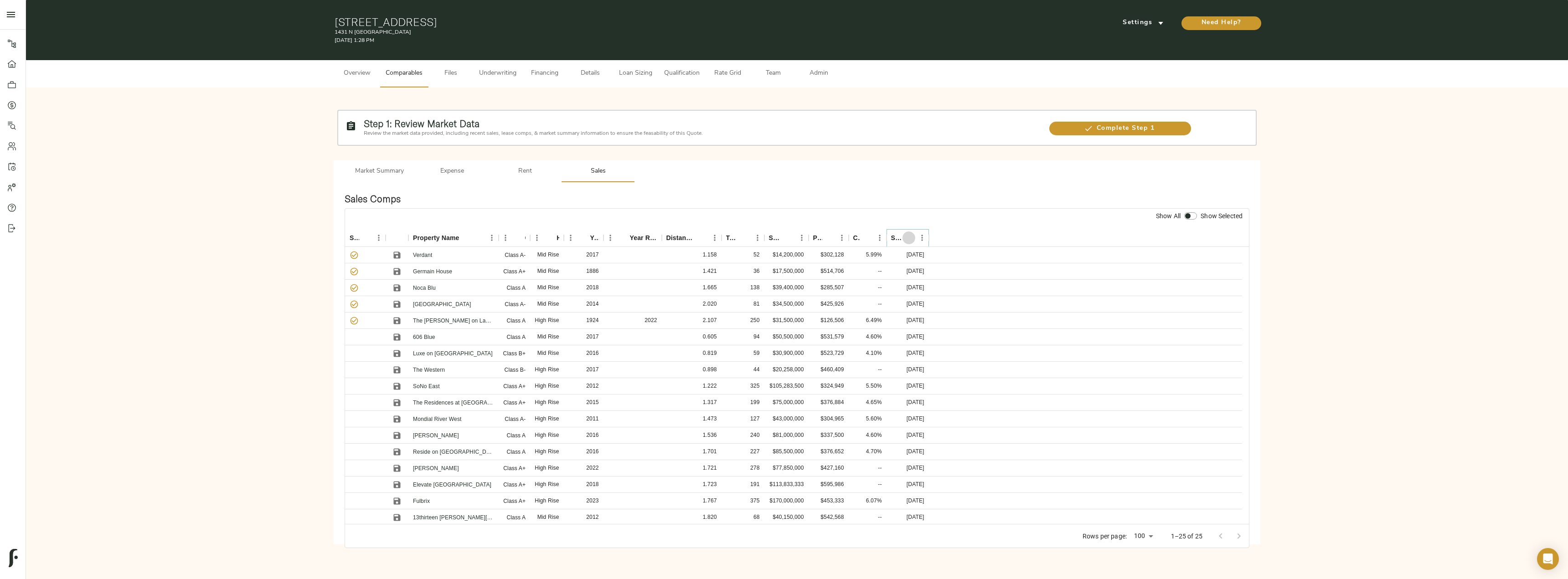
click at [907, 242] on icon "Sort" at bounding box center [908, 237] width 8 height 8
click at [703, 235] on icon "Sort" at bounding box center [700, 237] width 8 height 8
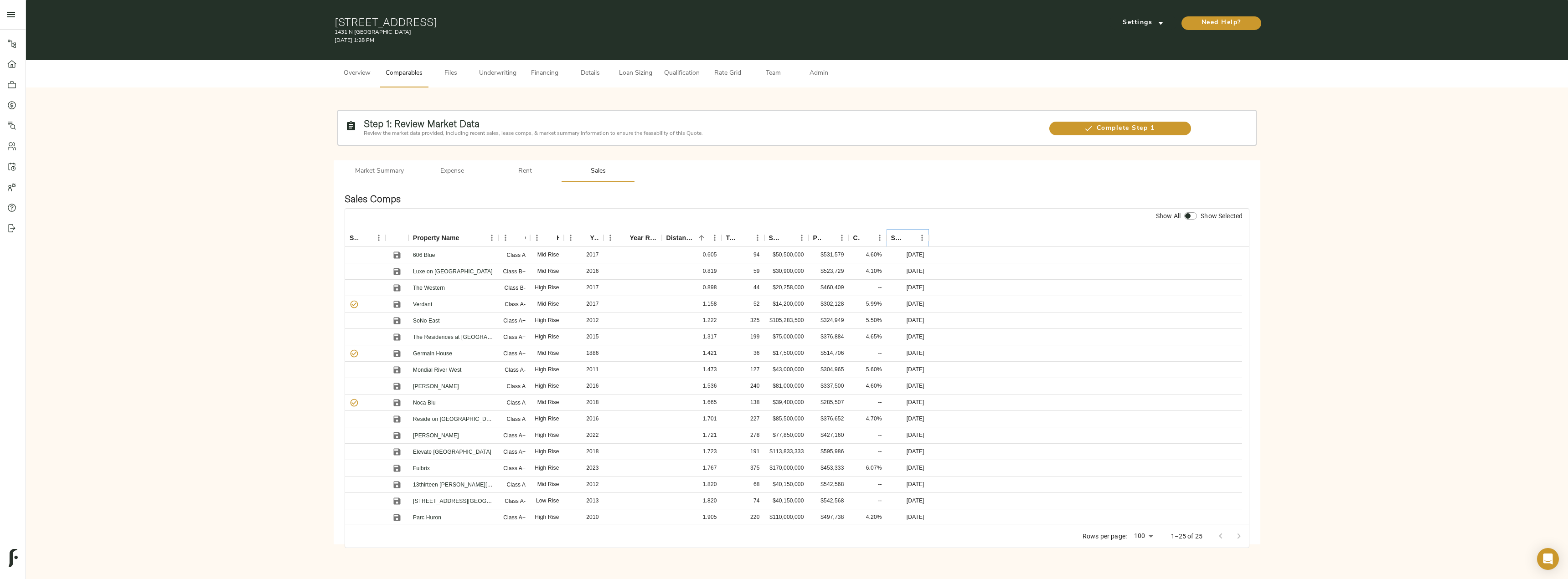
click at [907, 239] on icon "Sort" at bounding box center [908, 237] width 8 height 8
click at [910, 241] on icon "Sort" at bounding box center [908, 237] width 8 height 8
click at [447, 304] on link "[GEOGRAPHIC_DATA] Lofts" at bounding box center [449, 304] width 72 height 6
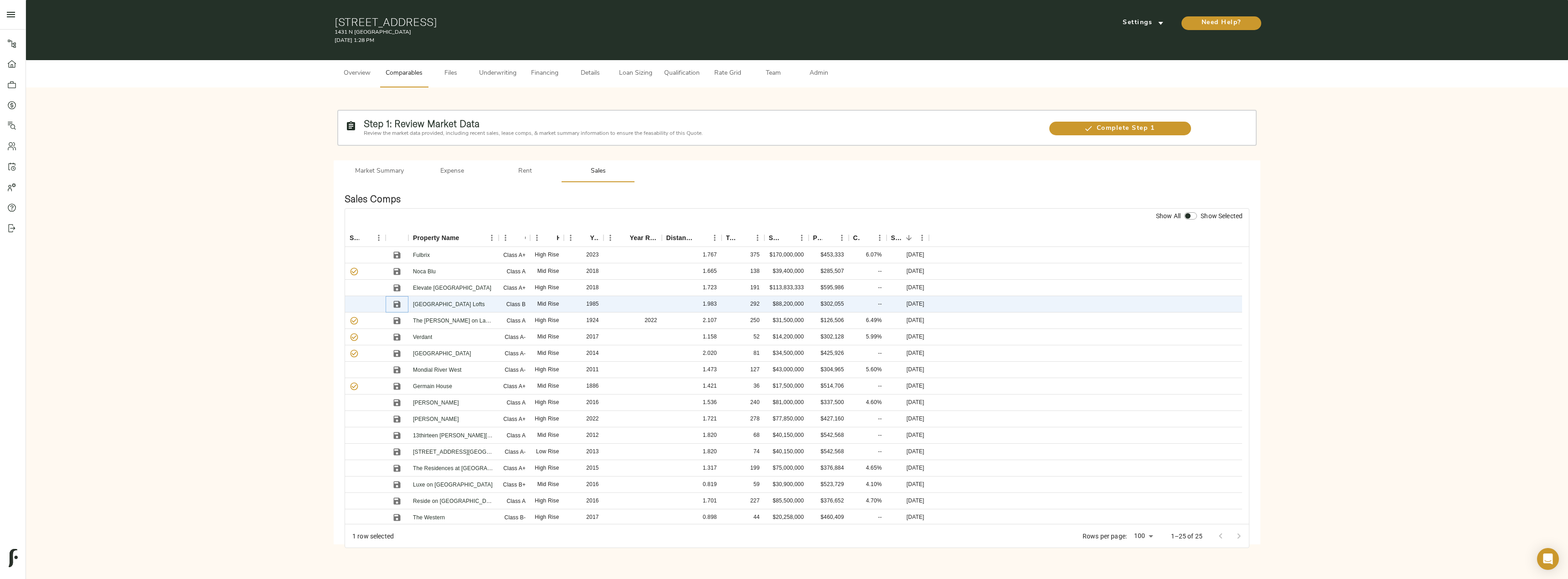
click at [395, 306] on icon "Save" at bounding box center [397, 305] width 7 height 7
click at [400, 337] on icon "Save" at bounding box center [397, 337] width 7 height 7
drag, startPoint x: 397, startPoint y: 319, endPoint x: 403, endPoint y: 332, distance: 14.3
click at [397, 319] on icon "Save" at bounding box center [396, 321] width 9 height 9
click at [396, 334] on icon "Save" at bounding box center [397, 337] width 7 height 7
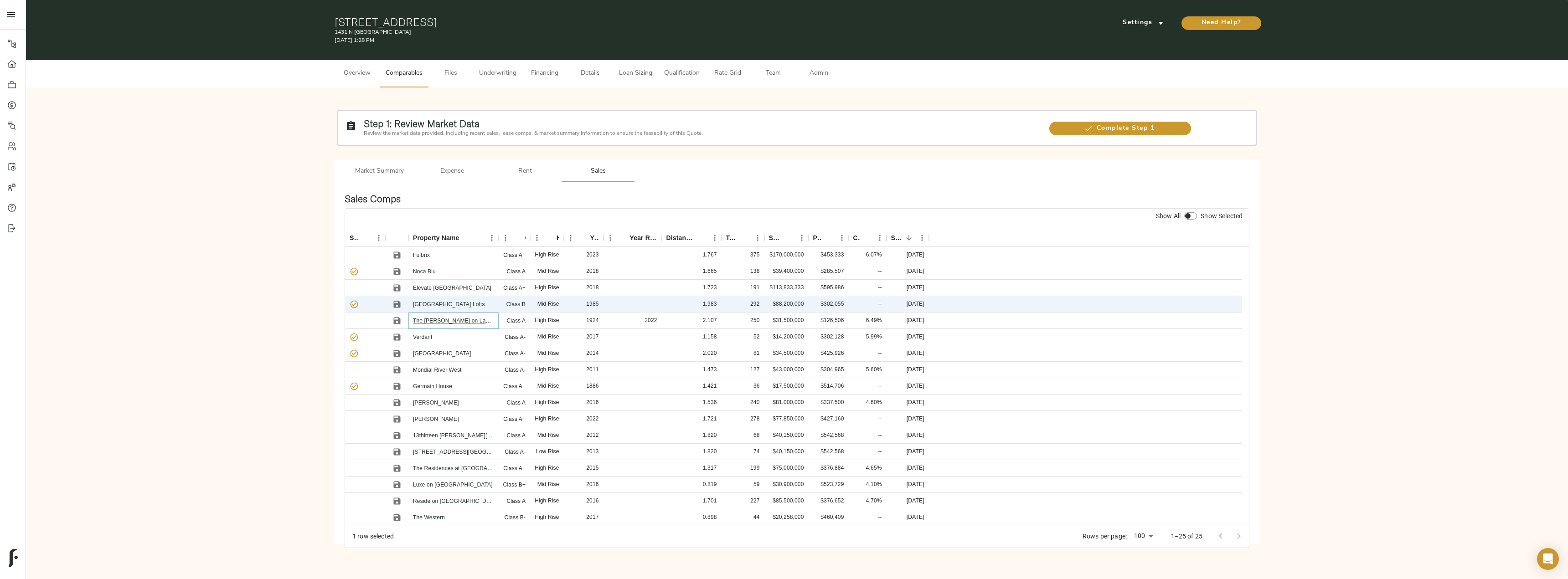
click at [454, 322] on link "The [PERSON_NAME] on LaSalle" at bounding box center [455, 320] width 85 height 6
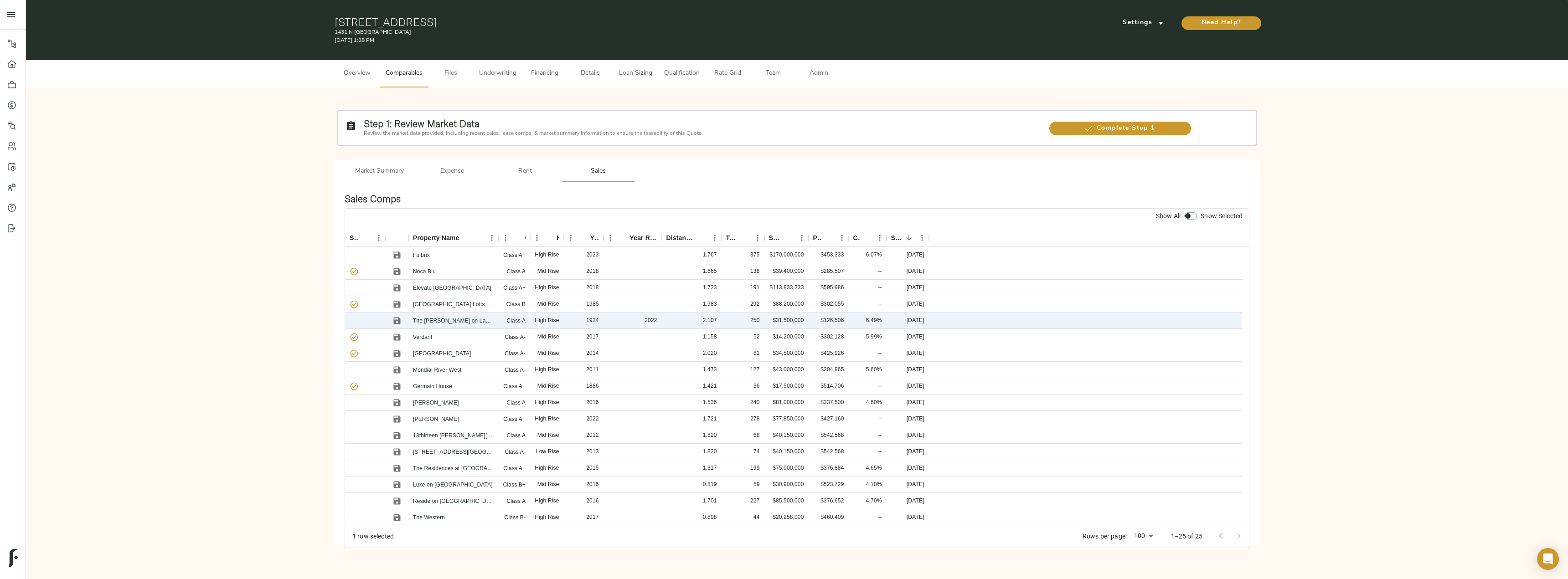
click at [1186, 214] on input "checkbox" at bounding box center [1188, 216] width 22 height 7
checkbox input "true"
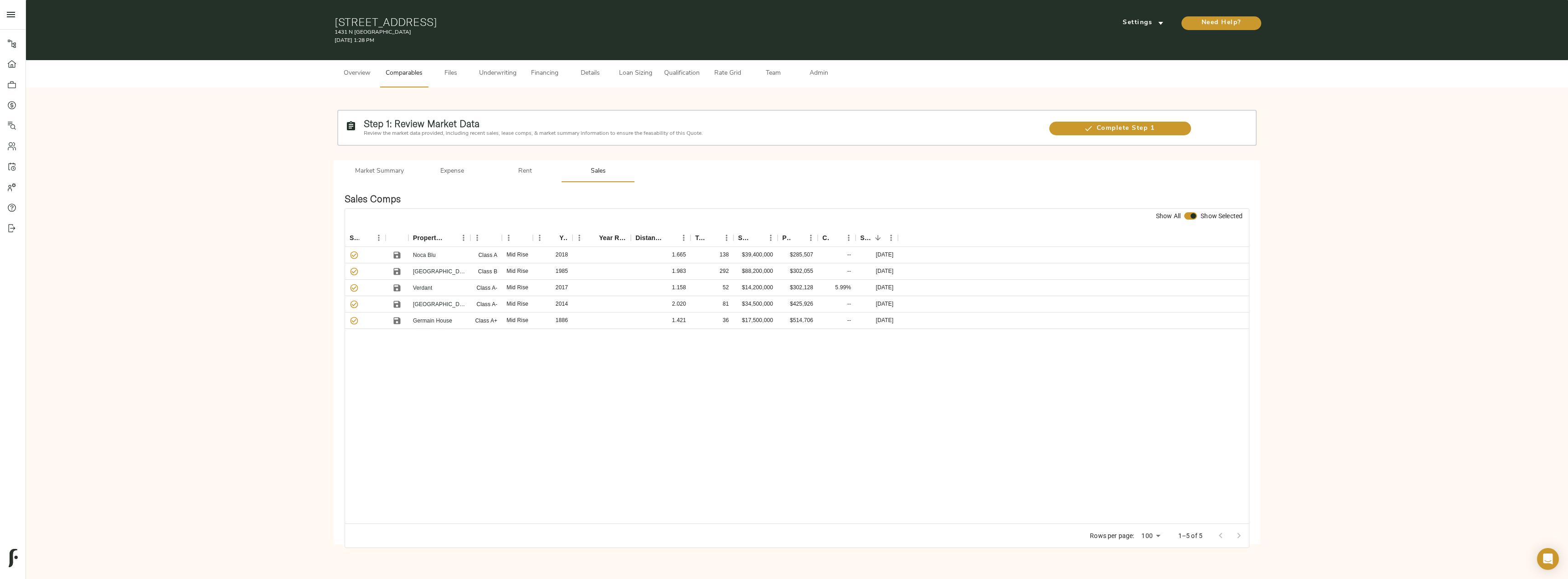
click at [824, 72] on span "Admin" at bounding box center [819, 74] width 35 height 12
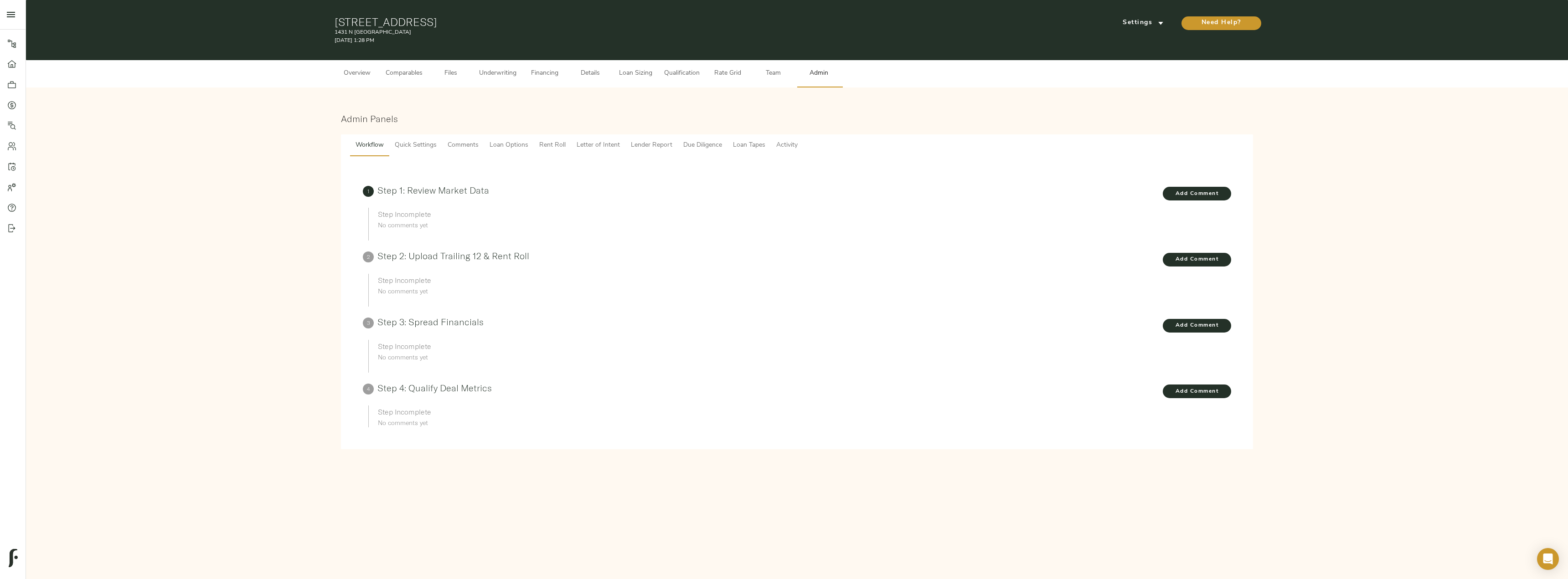
click at [662, 143] on span "Lender Report" at bounding box center [651, 146] width 41 height 12
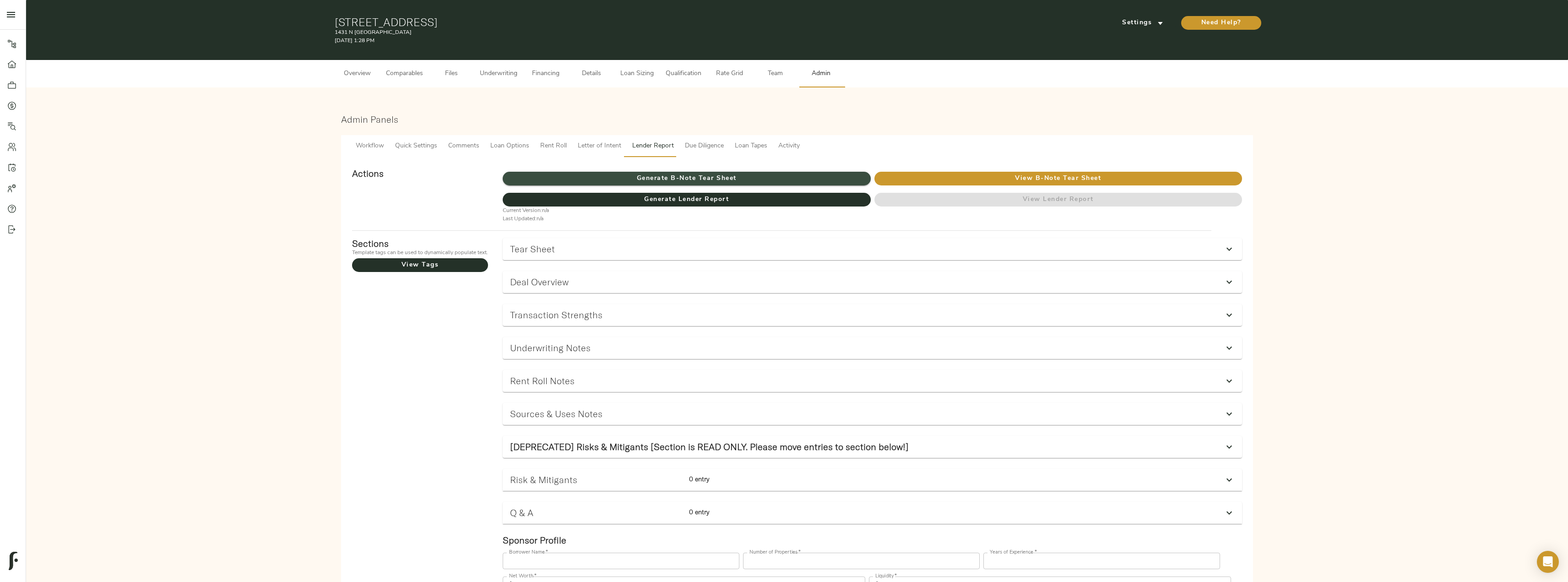
click at [680, 183] on span "Generate B-Note Tear Sheet" at bounding box center [686, 179] width 368 height 12
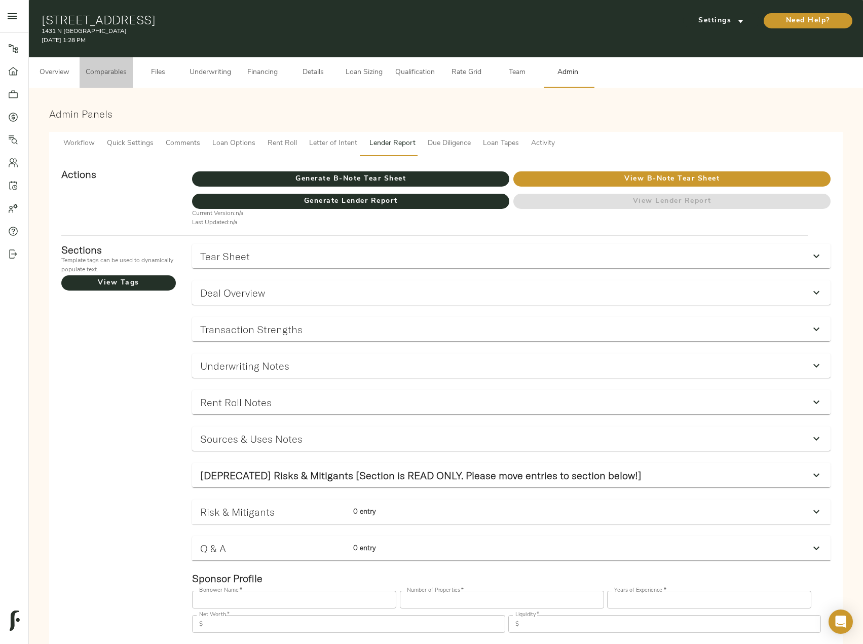
click at [132, 80] on button "Comparables" at bounding box center [106, 72] width 53 height 30
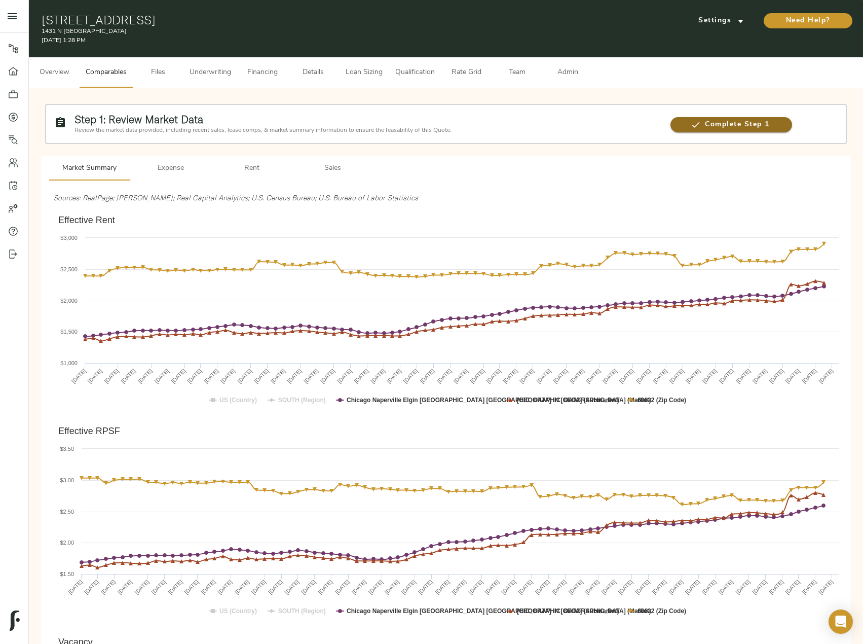
click at [733, 129] on span "Complete Step 1" at bounding box center [731, 125] width 121 height 13
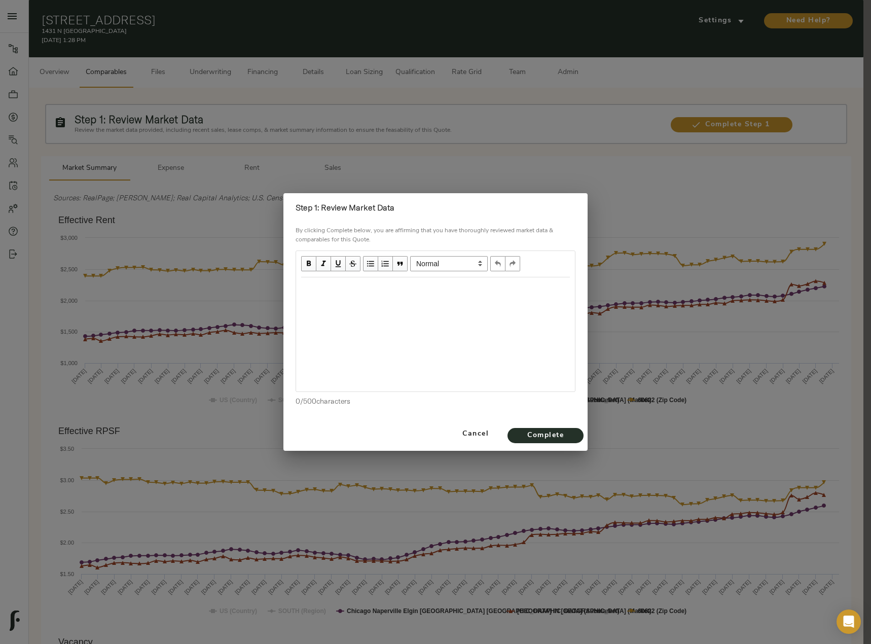
click at [331, 309] on div at bounding box center [435, 334] width 279 height 114
click at [339, 287] on div "Edit text" at bounding box center [435, 288] width 269 height 12
click at [362, 300] on div "Zipcode rents higher than submarket / market. Zip code Vacancy at 0%. Zipcode P…" at bounding box center [435, 293] width 269 height 23
click at [575, 431] on button "Complete" at bounding box center [545, 435] width 76 height 15
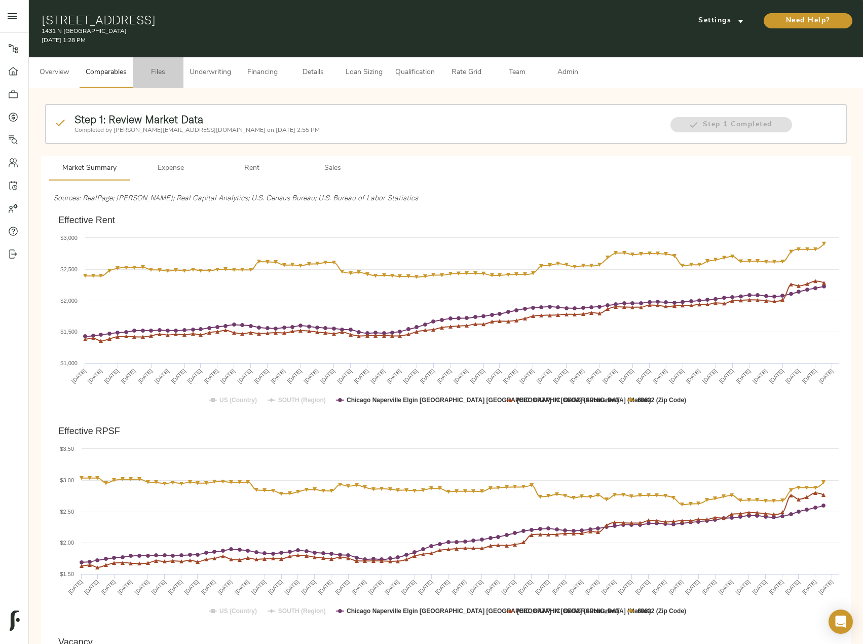
click at [165, 73] on span "Files" at bounding box center [158, 72] width 39 height 13
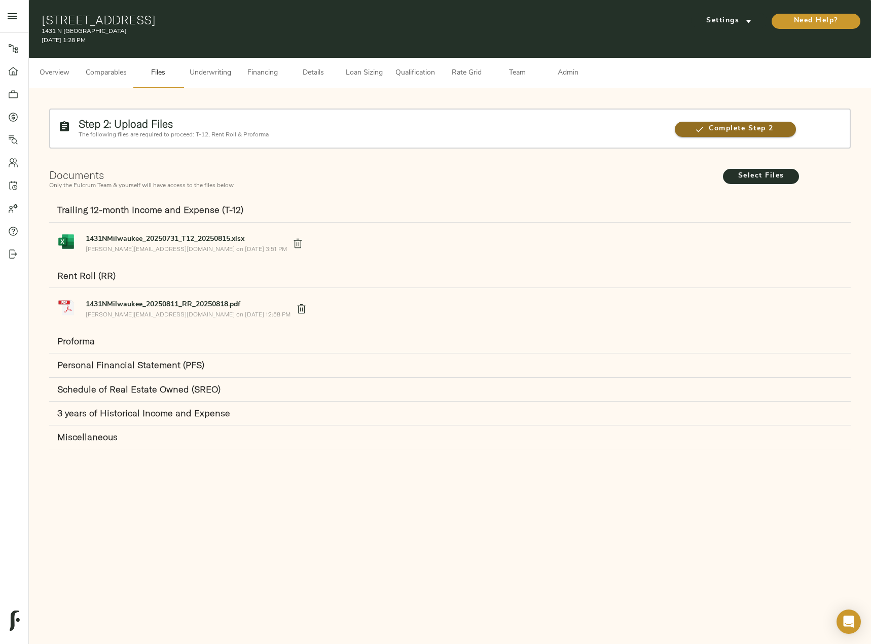
click at [724, 124] on span "Complete Step 2" at bounding box center [735, 129] width 121 height 13
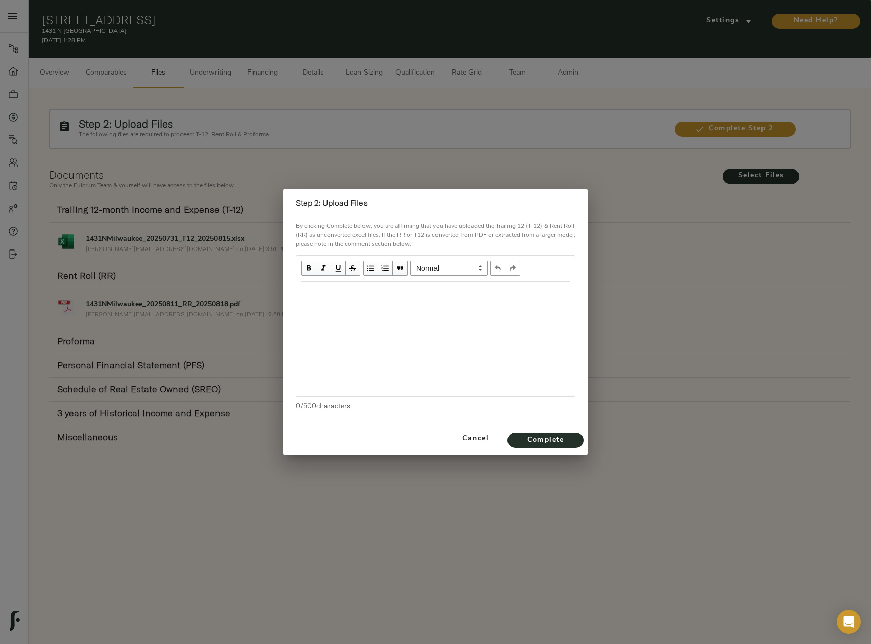
click at [392, 297] on div "Edit text" at bounding box center [435, 293] width 269 height 12
click at [404, 296] on div "Received PDF RR, T-12" at bounding box center [435, 293] width 269 height 12
click at [560, 436] on span "Complete" at bounding box center [545, 440] width 56 height 13
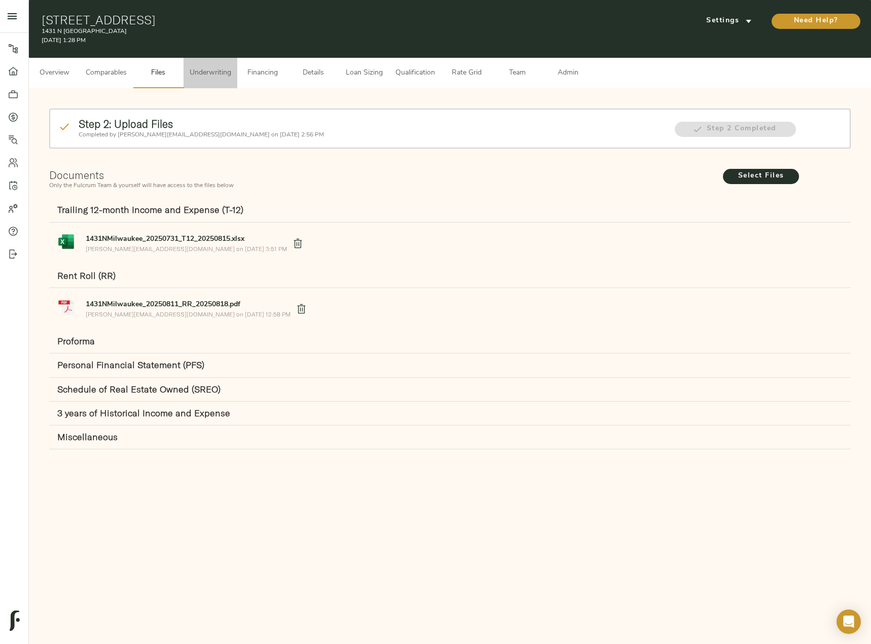
click at [205, 70] on span "Underwriting" at bounding box center [211, 73] width 42 height 13
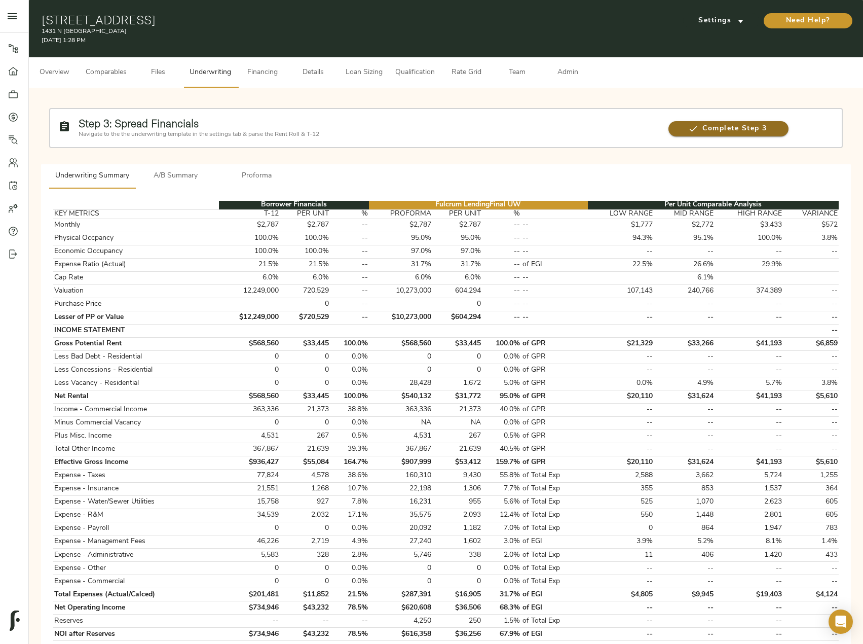
click at [738, 131] on span "Complete Step 3" at bounding box center [729, 129] width 120 height 13
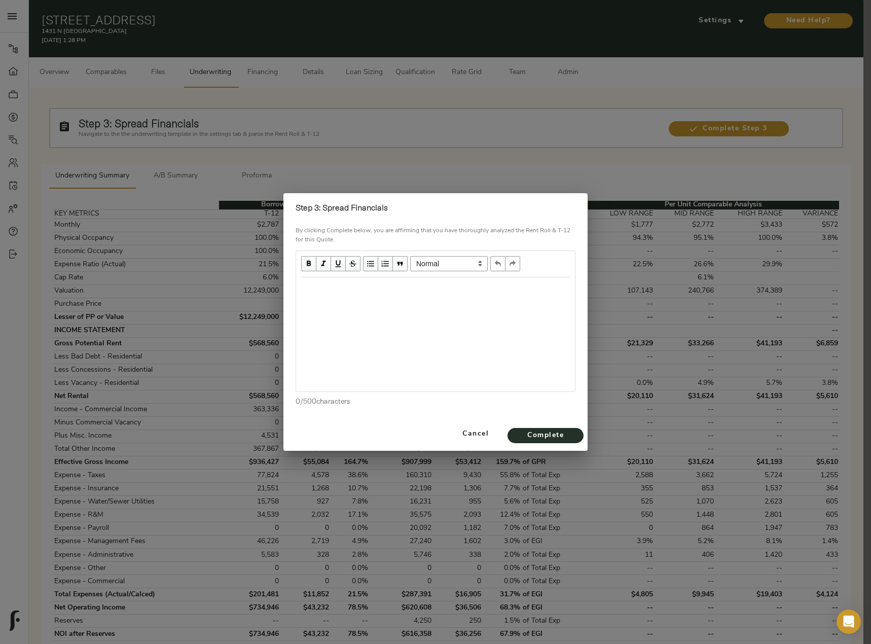
click at [378, 292] on div "Edit text" at bounding box center [435, 288] width 269 height 12
click at [534, 433] on span "Complete" at bounding box center [545, 435] width 56 height 13
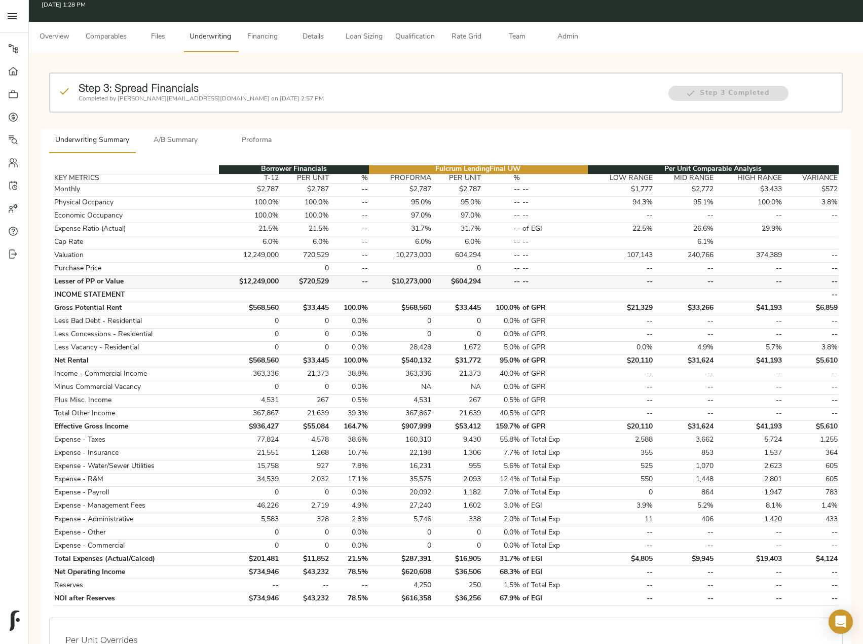
scroll to position [152, 0]
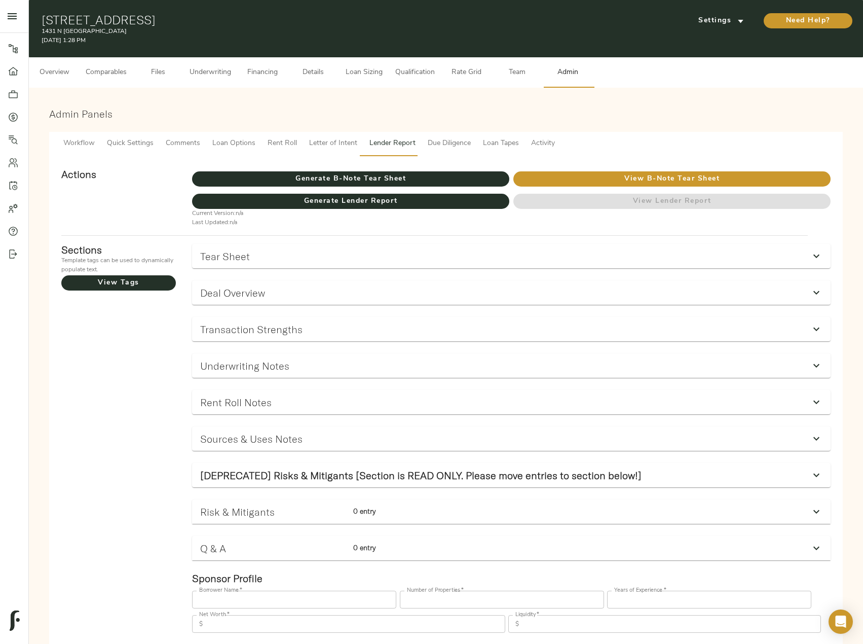
click at [113, 79] on span "Comparables" at bounding box center [106, 72] width 41 height 13
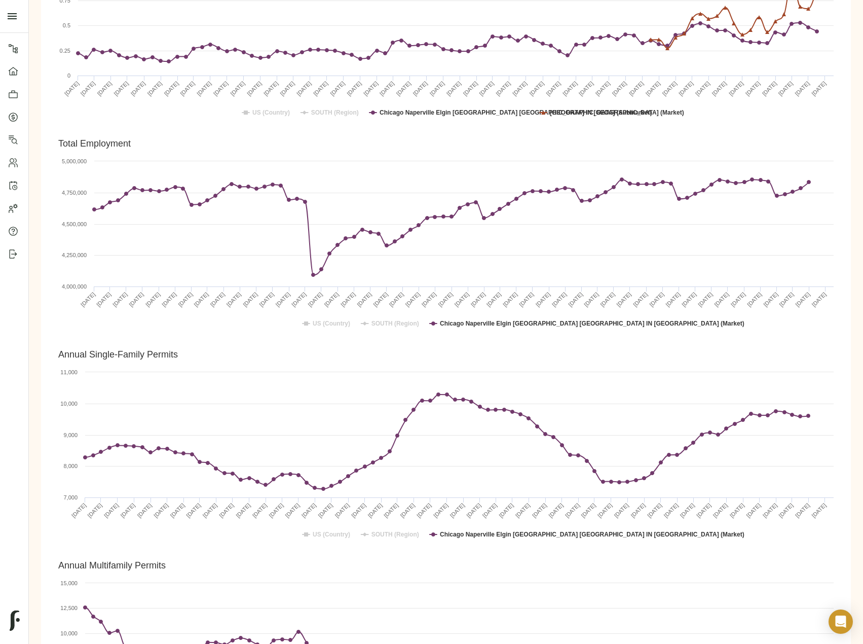
scroll to position [2124, 0]
